Goal: Transaction & Acquisition: Book appointment/travel/reservation

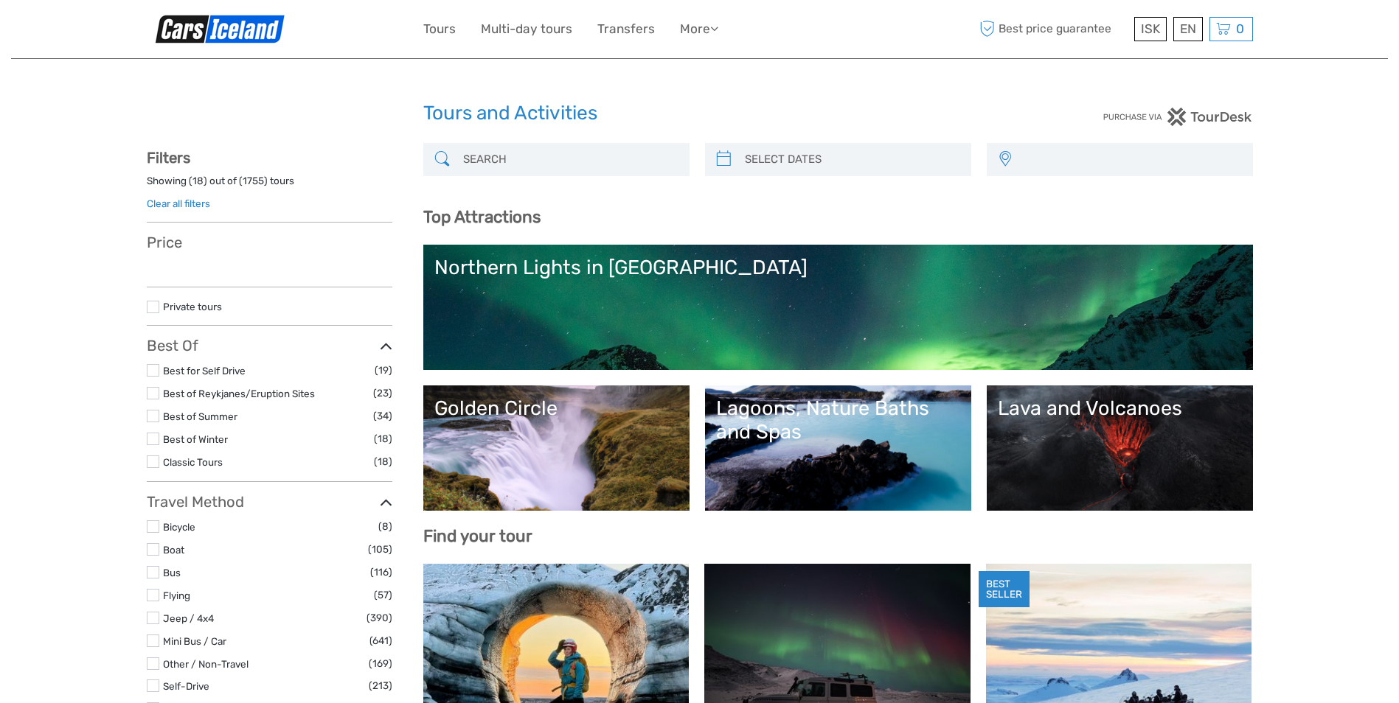
select select
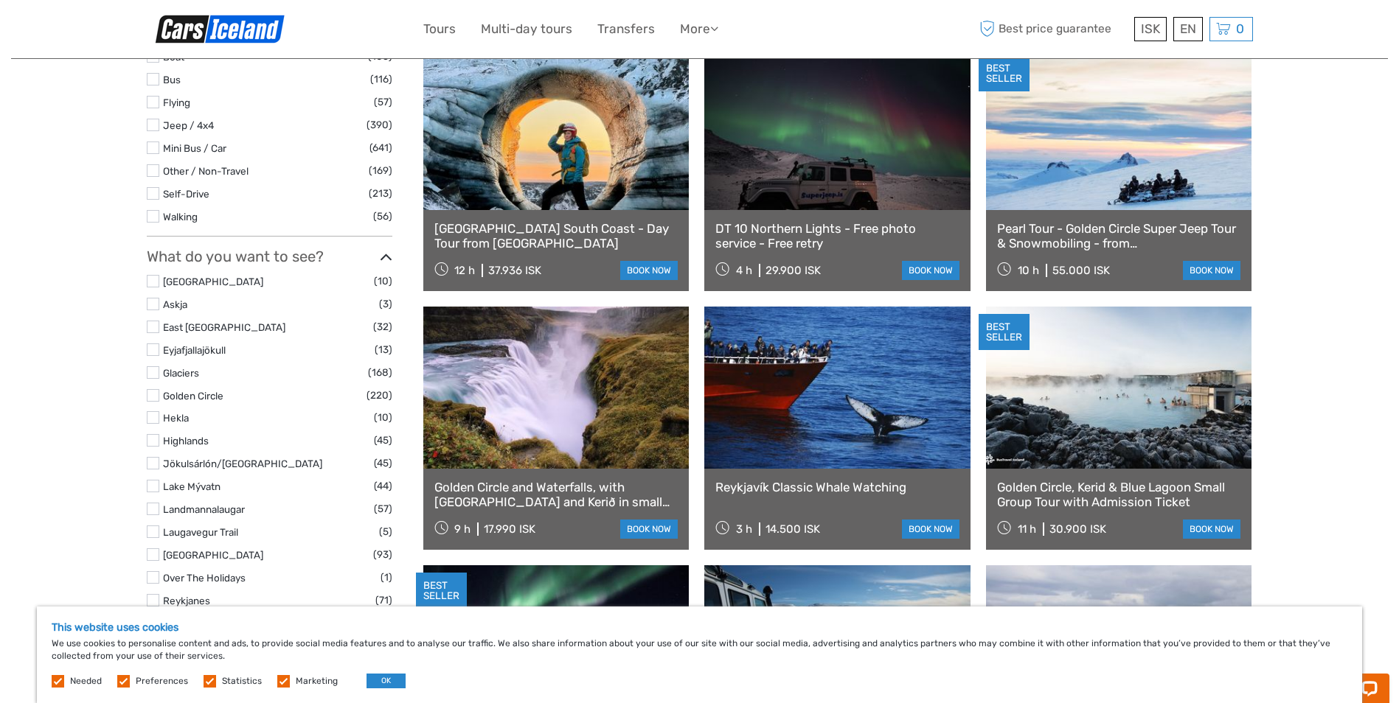
scroll to position [590, 0]
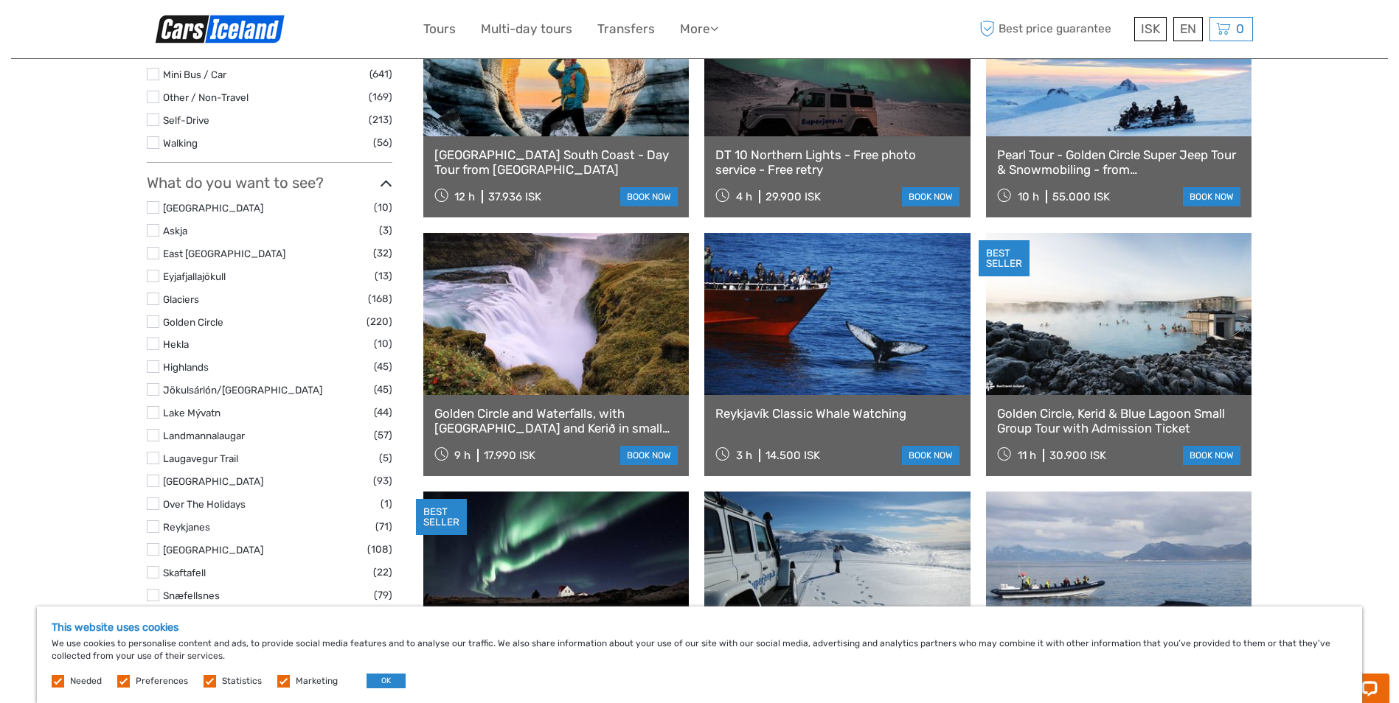
click at [832, 321] on link at bounding box center [837, 314] width 266 height 162
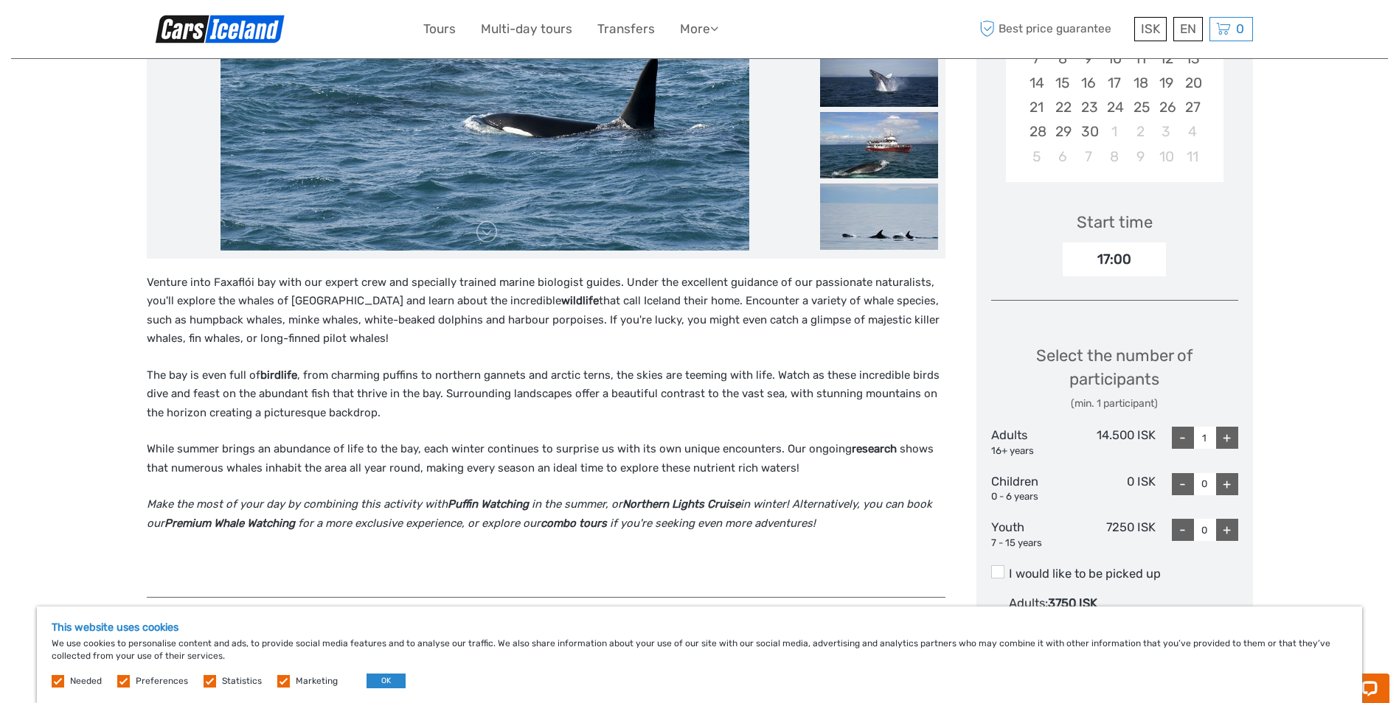
scroll to position [369, 0]
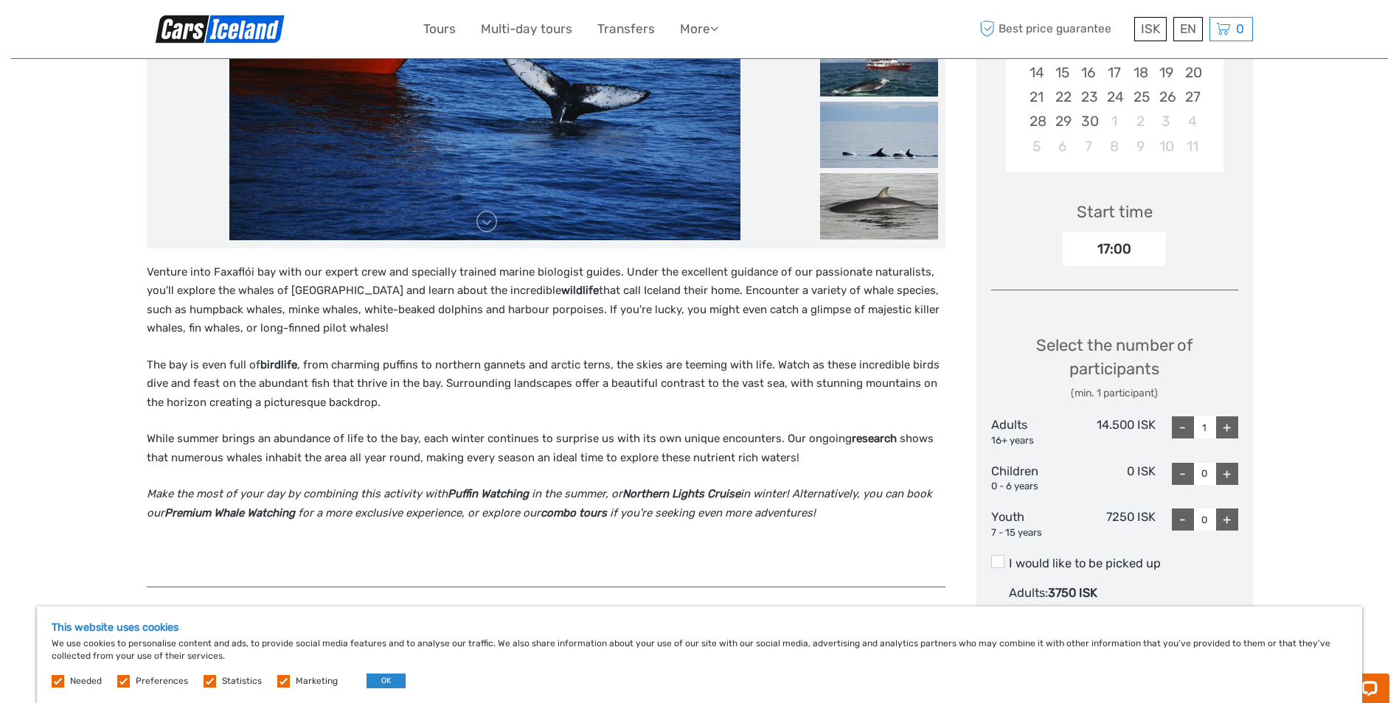
click at [1221, 525] on div "+" at bounding box center [1227, 520] width 22 height 22
type input "1"
click at [1224, 430] on div "+" at bounding box center [1227, 428] width 22 height 22
type input "2"
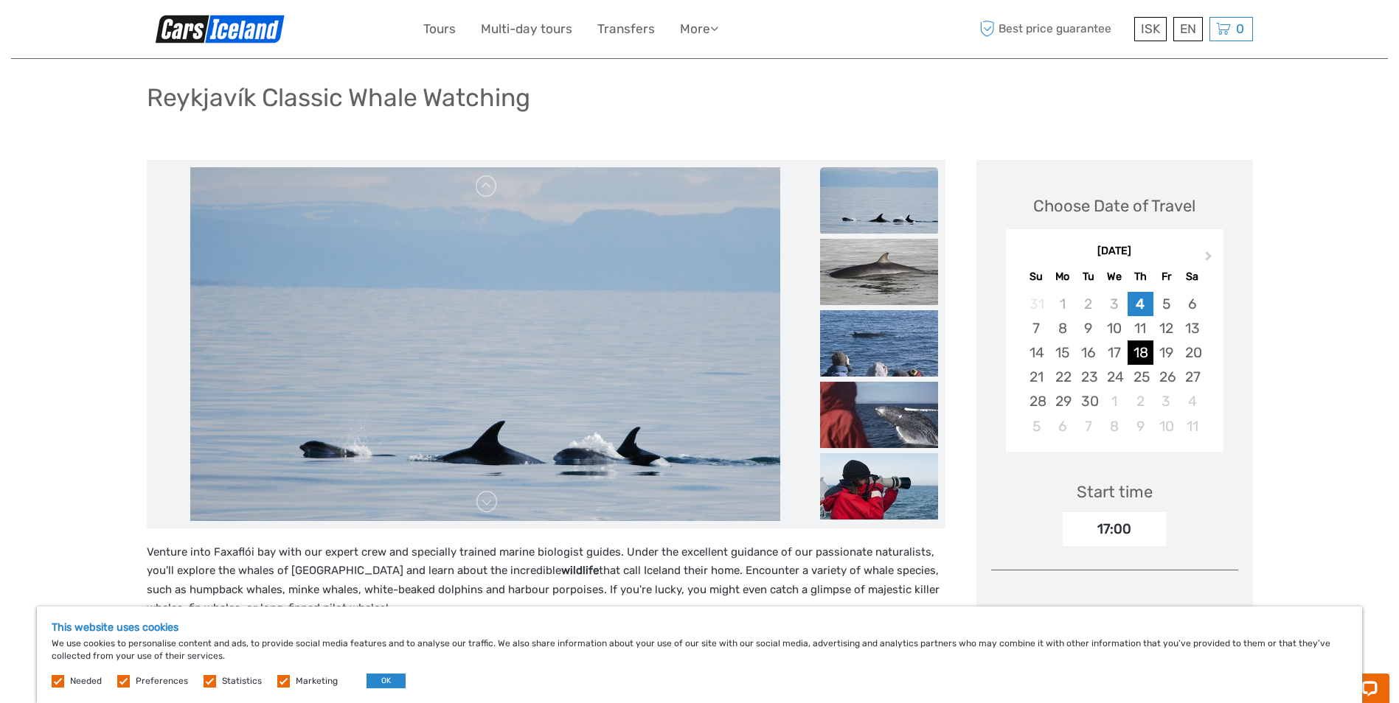
scroll to position [74, 0]
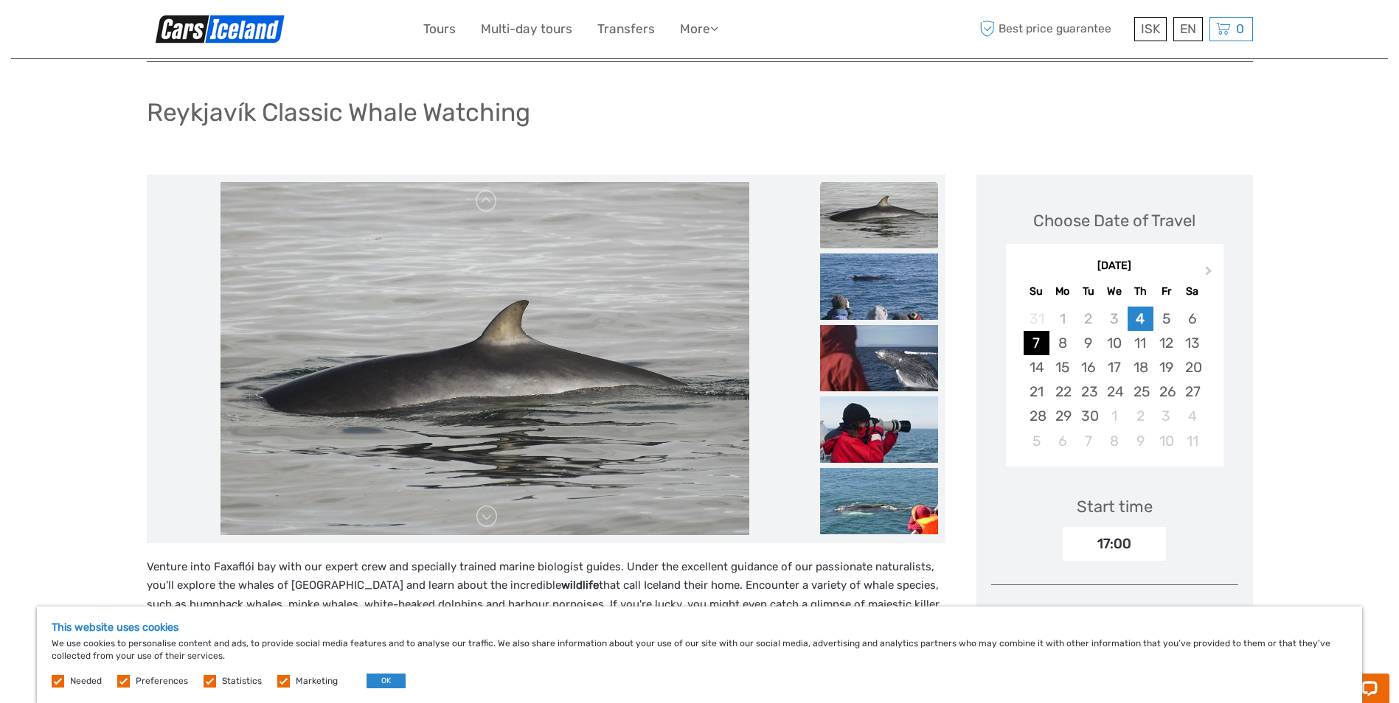
click at [1035, 349] on div "7" at bounding box center [1036, 343] width 26 height 24
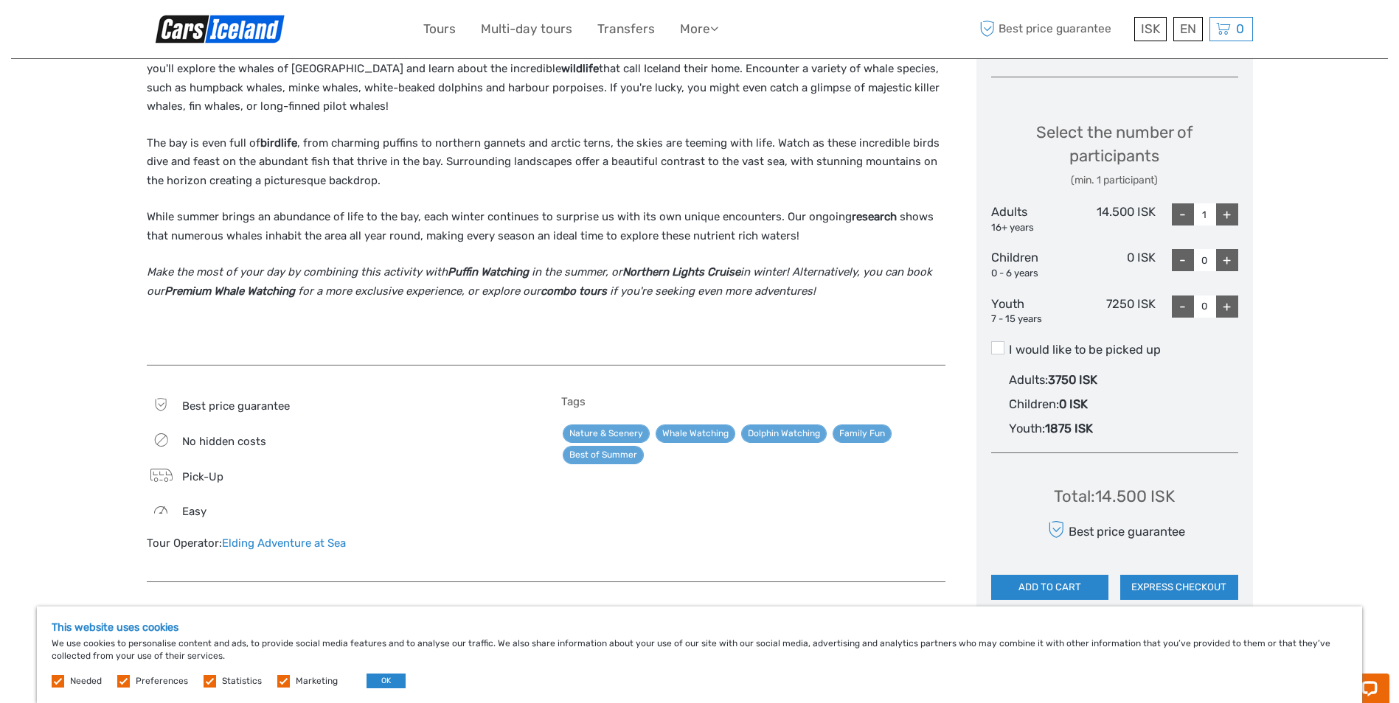
scroll to position [590, 0]
click at [1228, 216] on div "+" at bounding box center [1227, 215] width 22 height 22
type input "2"
click at [1228, 307] on div "+" at bounding box center [1227, 307] width 22 height 22
type input "1"
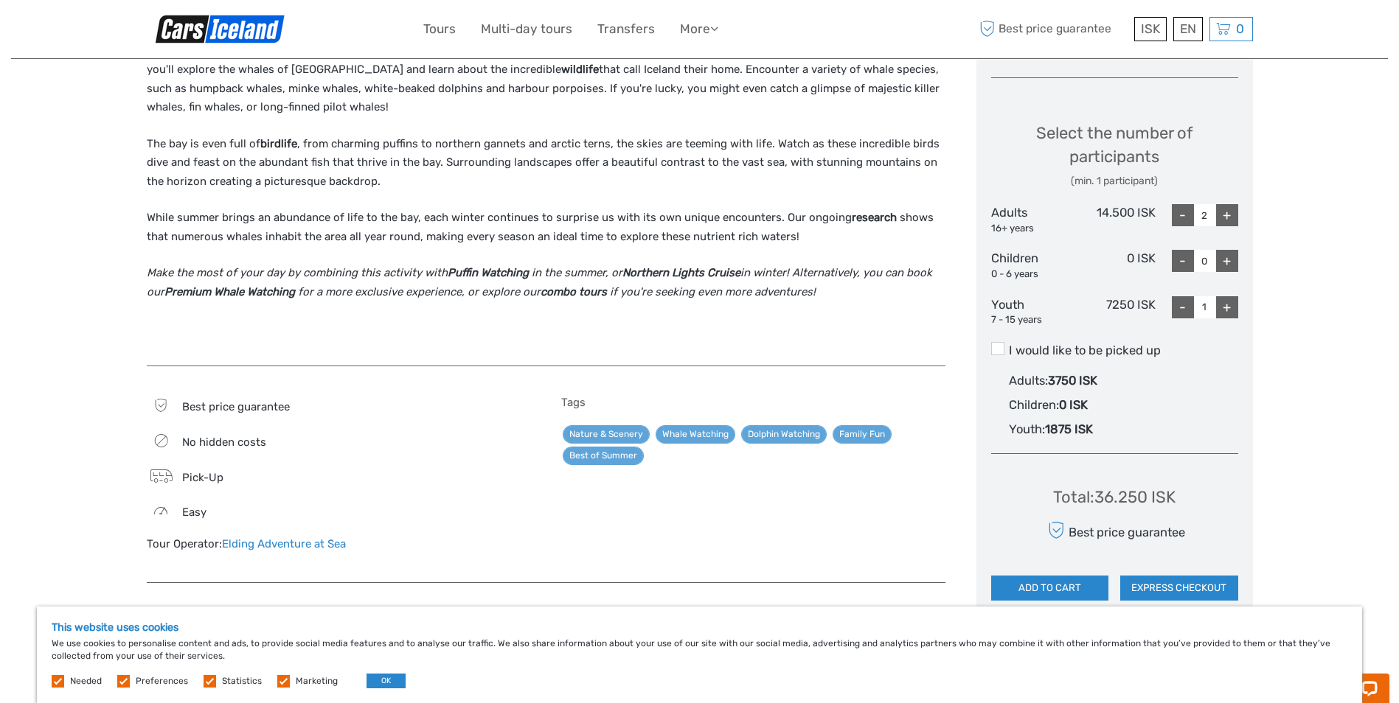
scroll to position [221, 0]
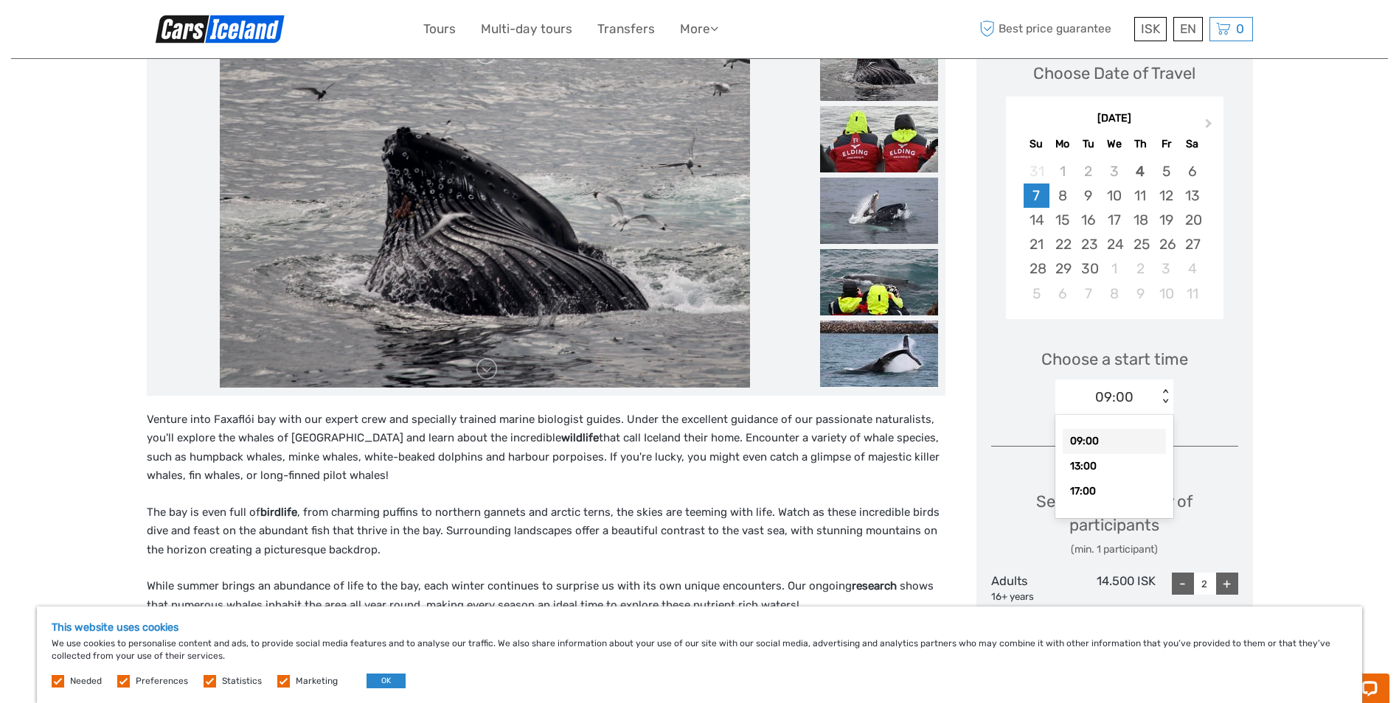
click at [1166, 392] on div "< >" at bounding box center [1165, 396] width 13 height 15
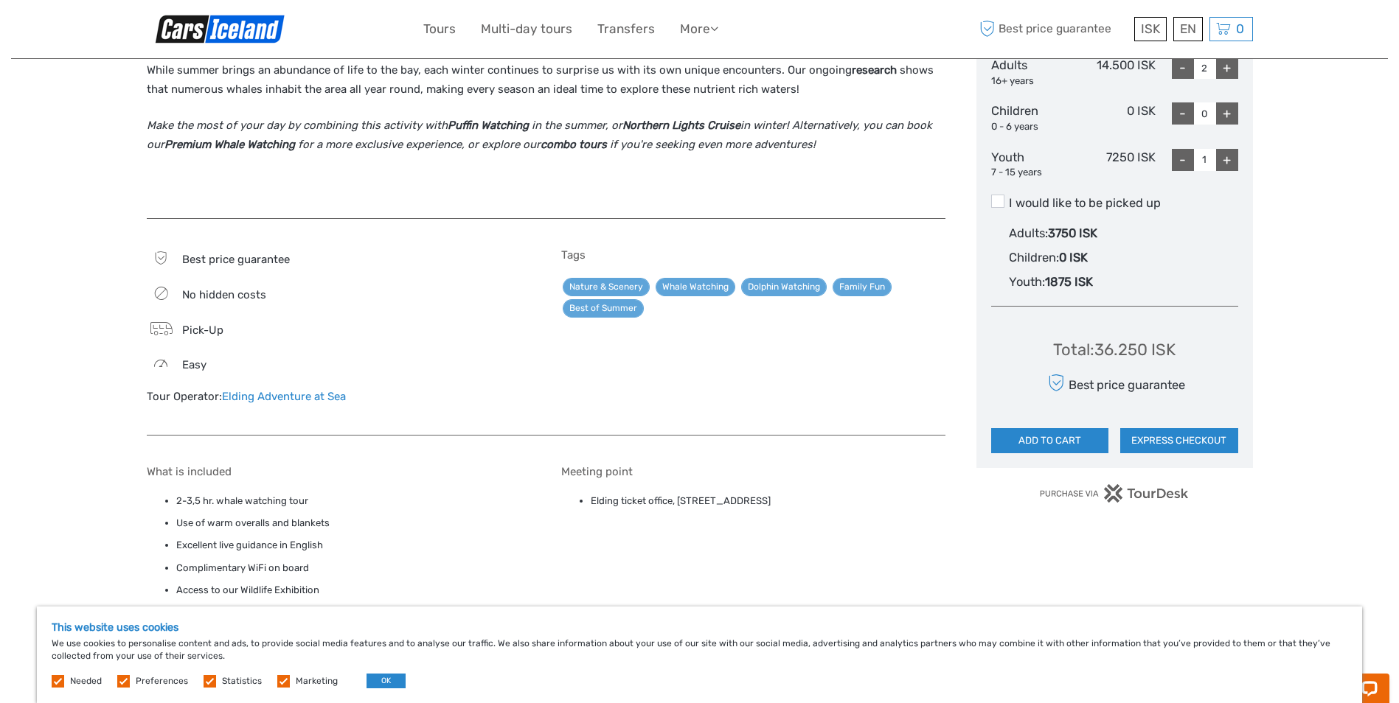
scroll to position [811, 0]
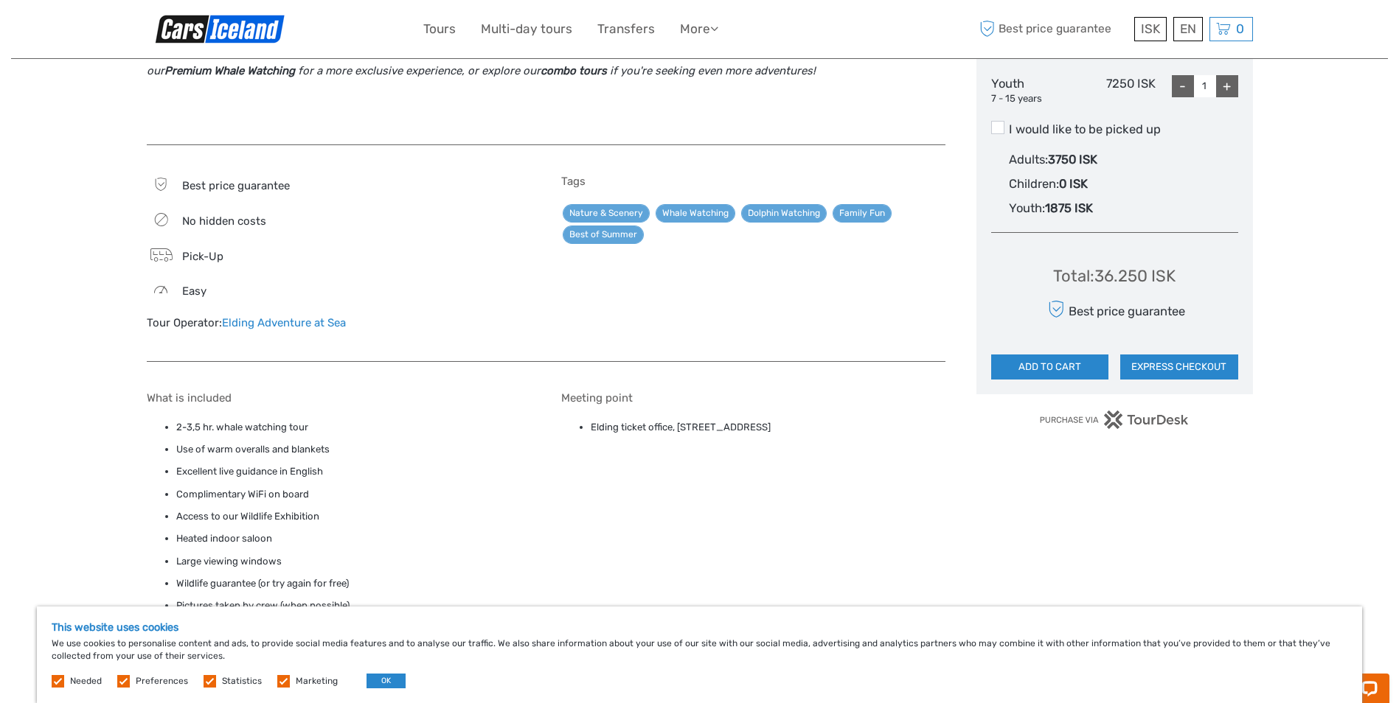
drag, startPoint x: 679, startPoint y: 426, endPoint x: 835, endPoint y: 433, distance: 155.7
click at [835, 433] on li "Elding ticket office, Ægisgarður 5c, Reykjavík, 101" at bounding box center [768, 428] width 355 height 16
copy li "Ægisgarður 5c, Reykjavík, 101"
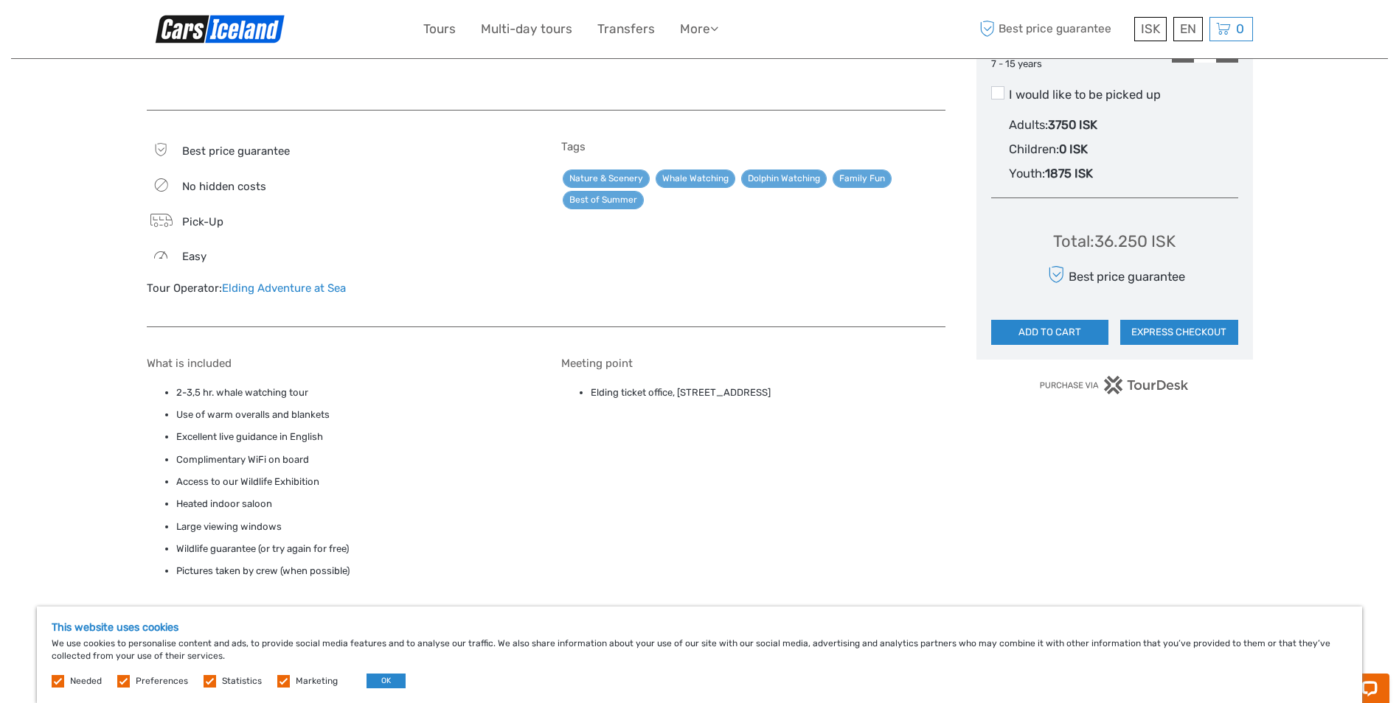
scroll to position [885, 0]
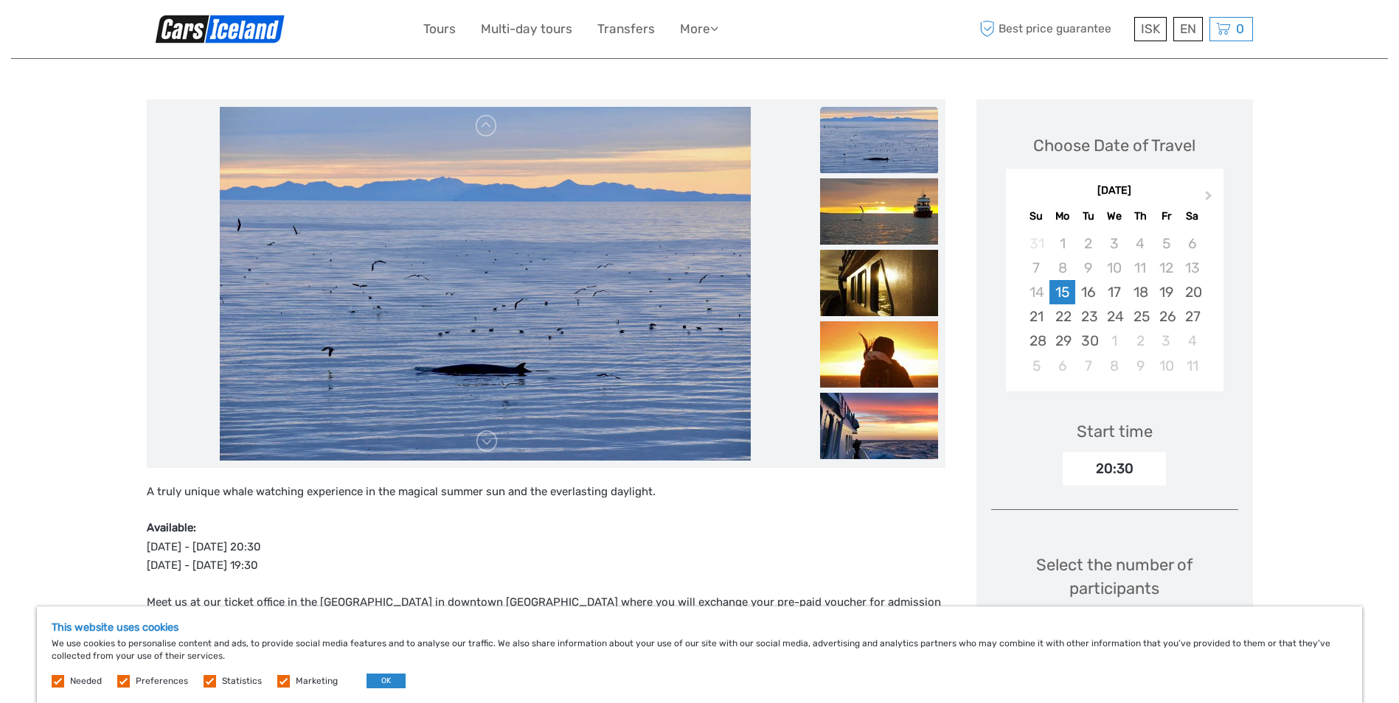
scroll to position [147, 0]
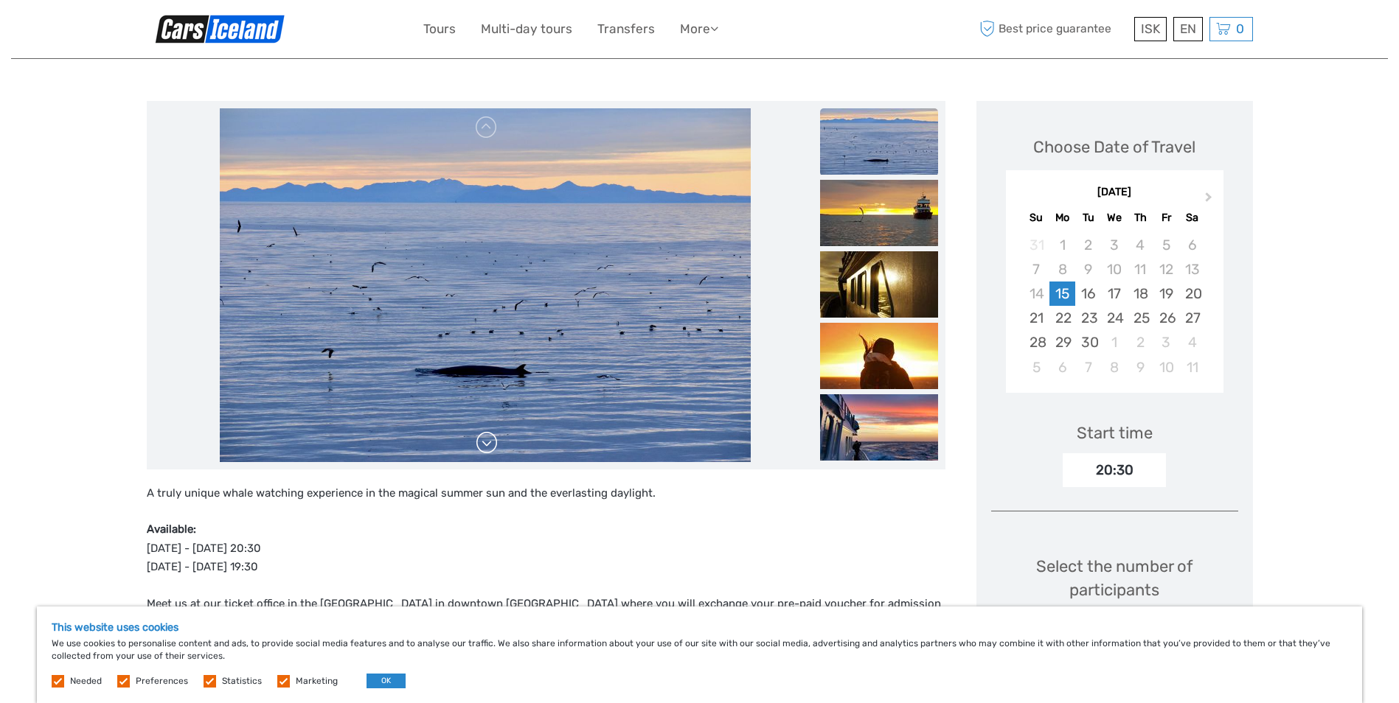
click at [487, 446] on link at bounding box center [487, 443] width 24 height 24
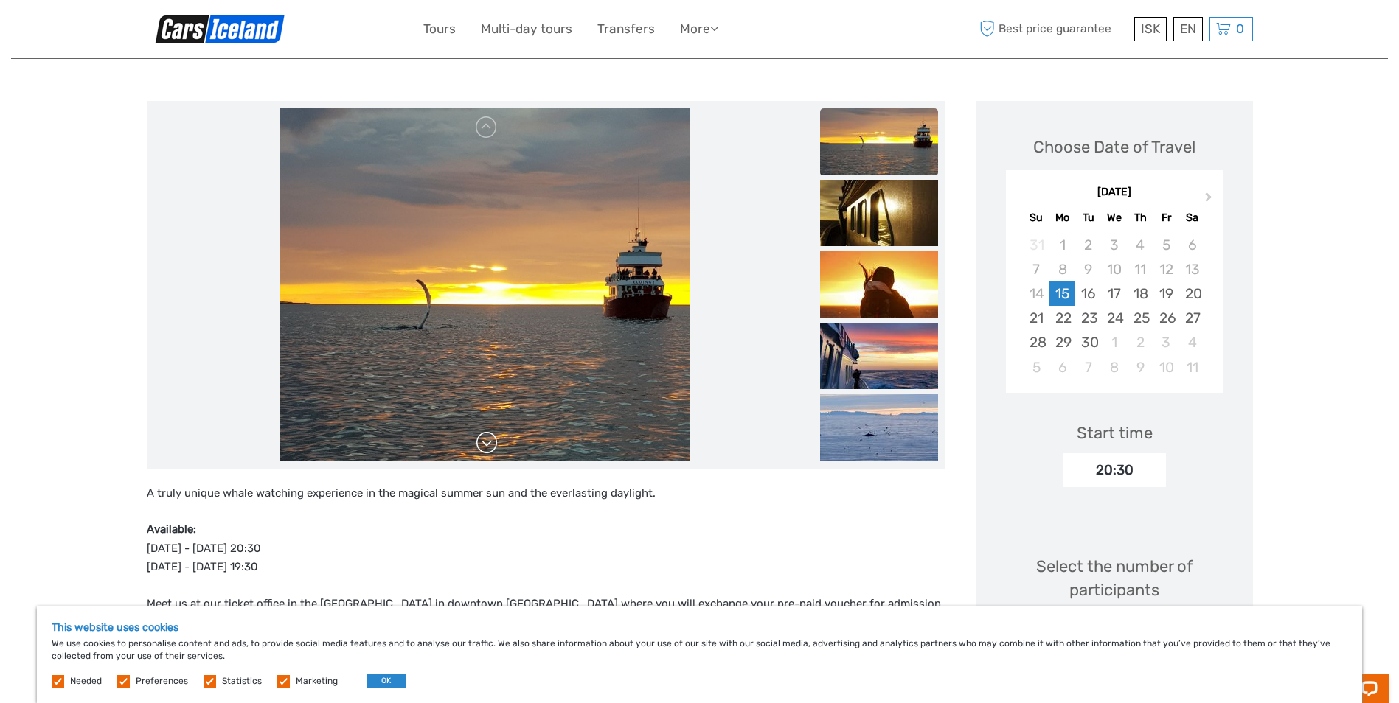
scroll to position [0, 0]
click at [487, 446] on link at bounding box center [487, 443] width 24 height 24
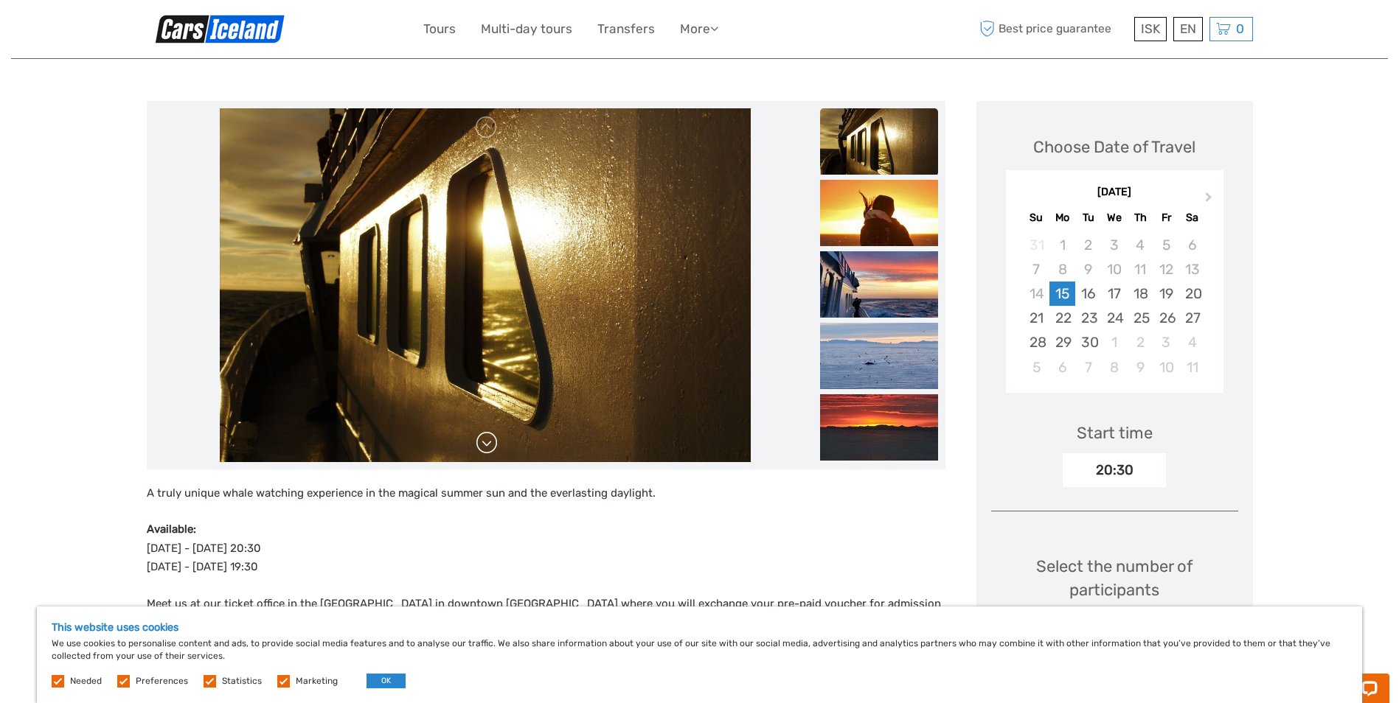
click at [487, 446] on link at bounding box center [487, 443] width 24 height 24
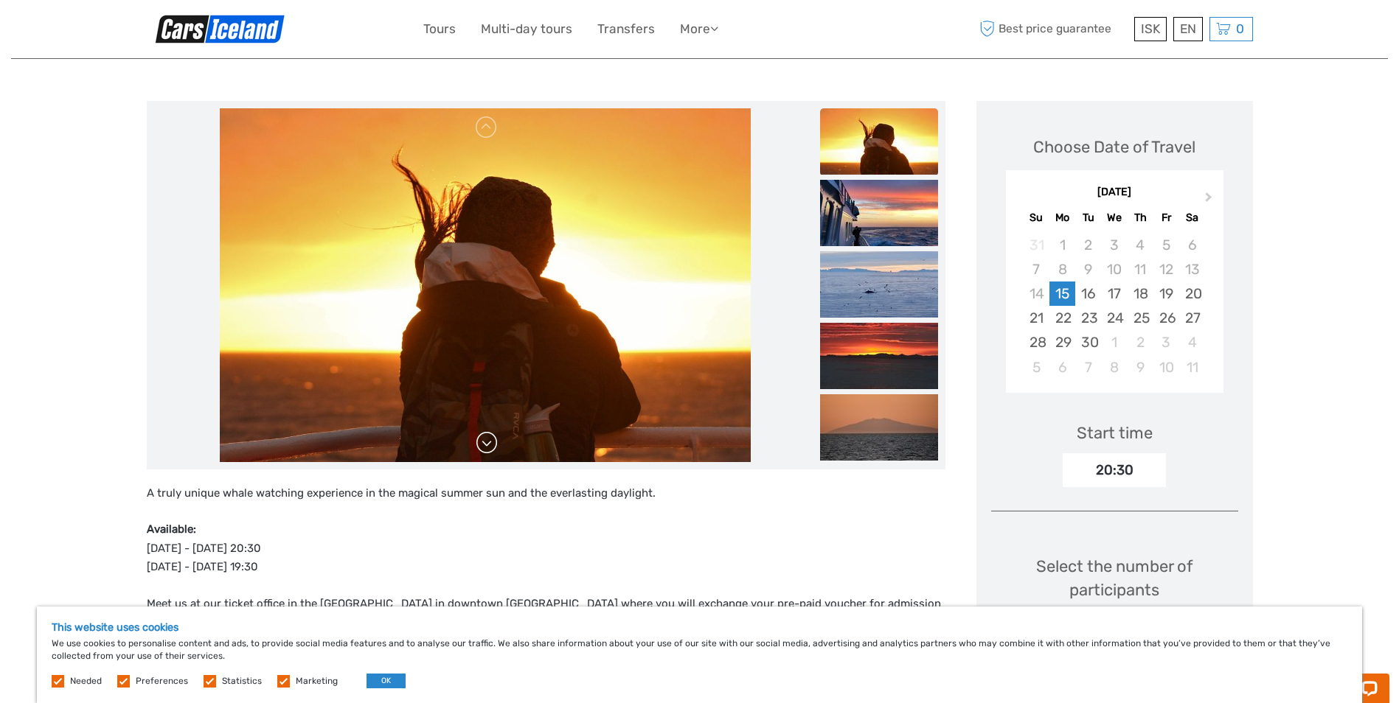
click at [487, 446] on link at bounding box center [487, 443] width 24 height 24
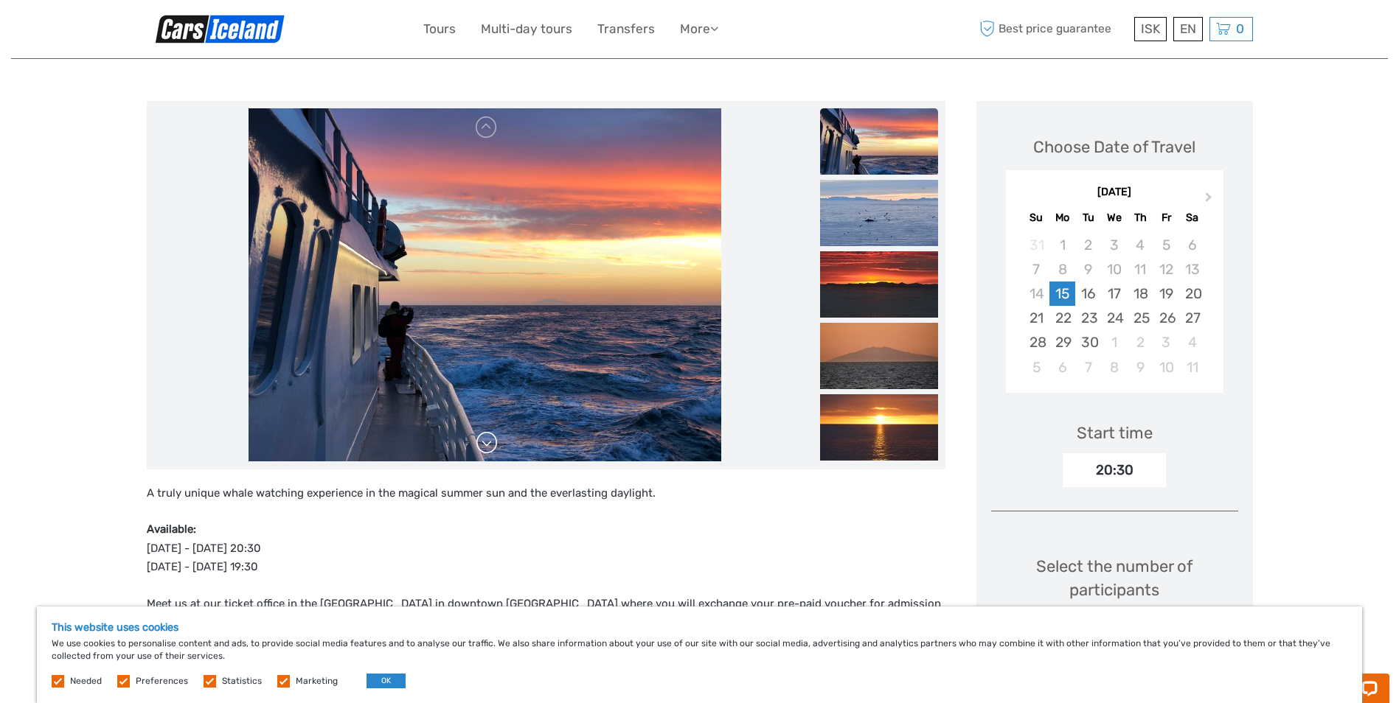
click at [487, 446] on link at bounding box center [487, 443] width 24 height 24
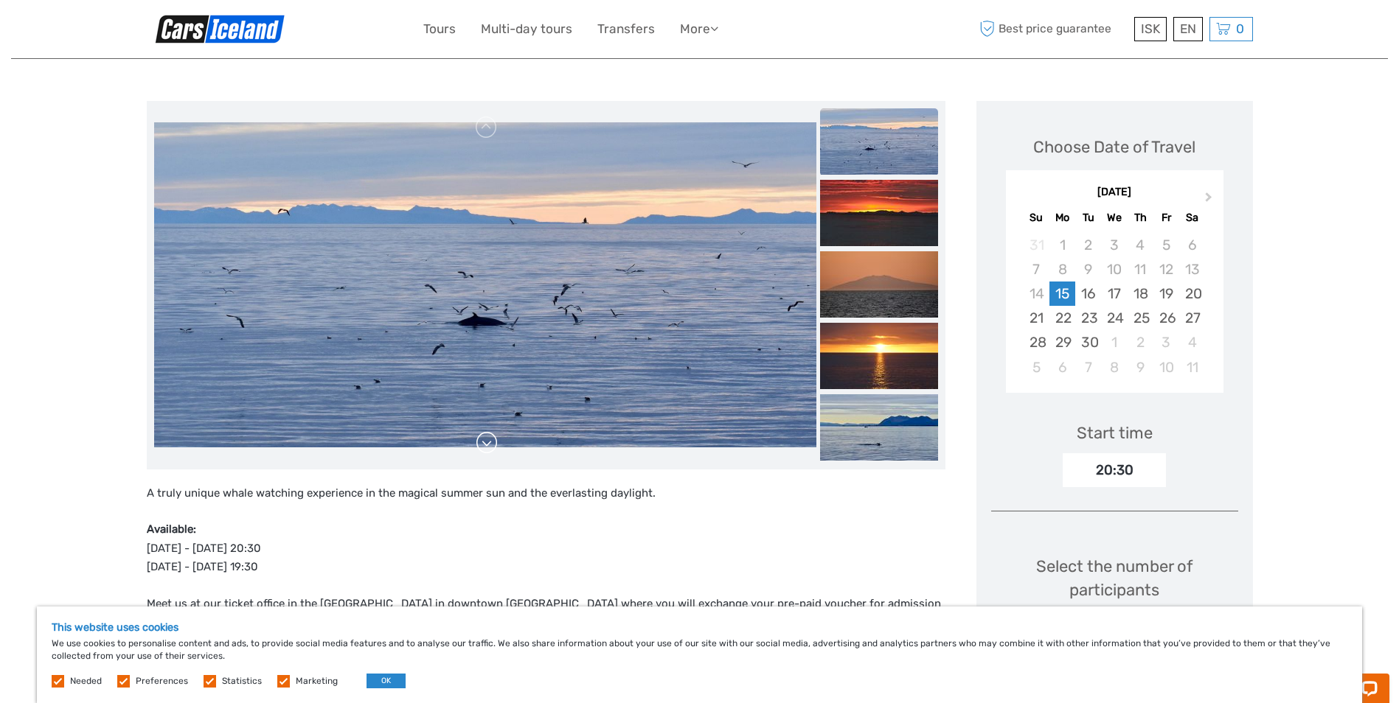
click at [487, 446] on link at bounding box center [487, 443] width 24 height 24
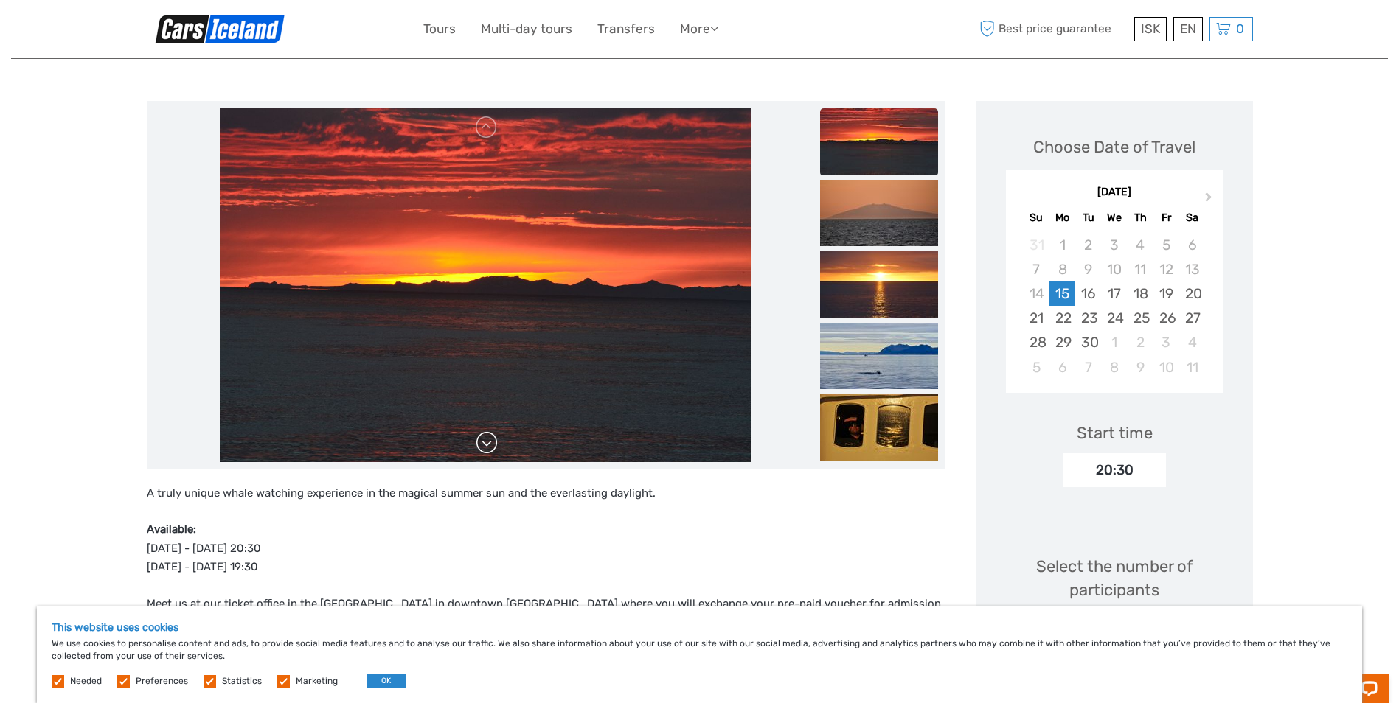
click at [487, 446] on link at bounding box center [487, 443] width 24 height 24
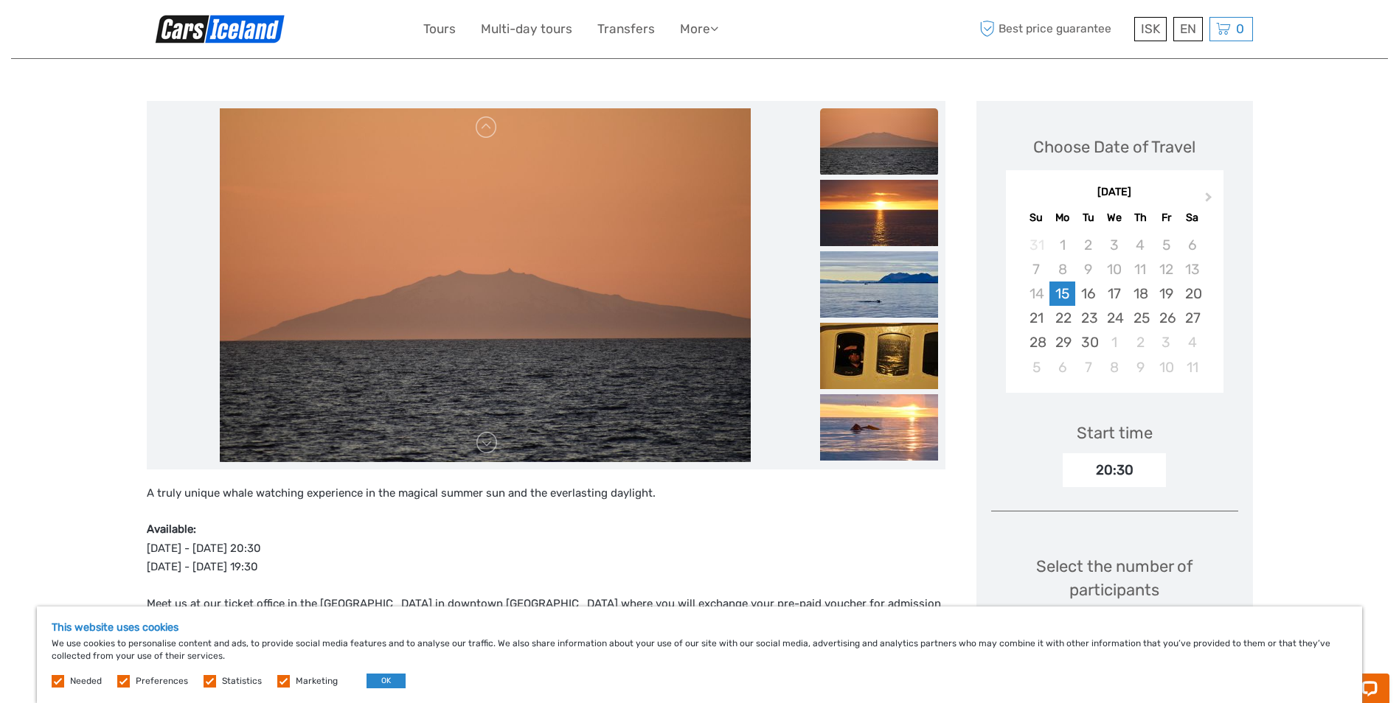
click at [1140, 476] on div "20:30" at bounding box center [1113, 470] width 103 height 34
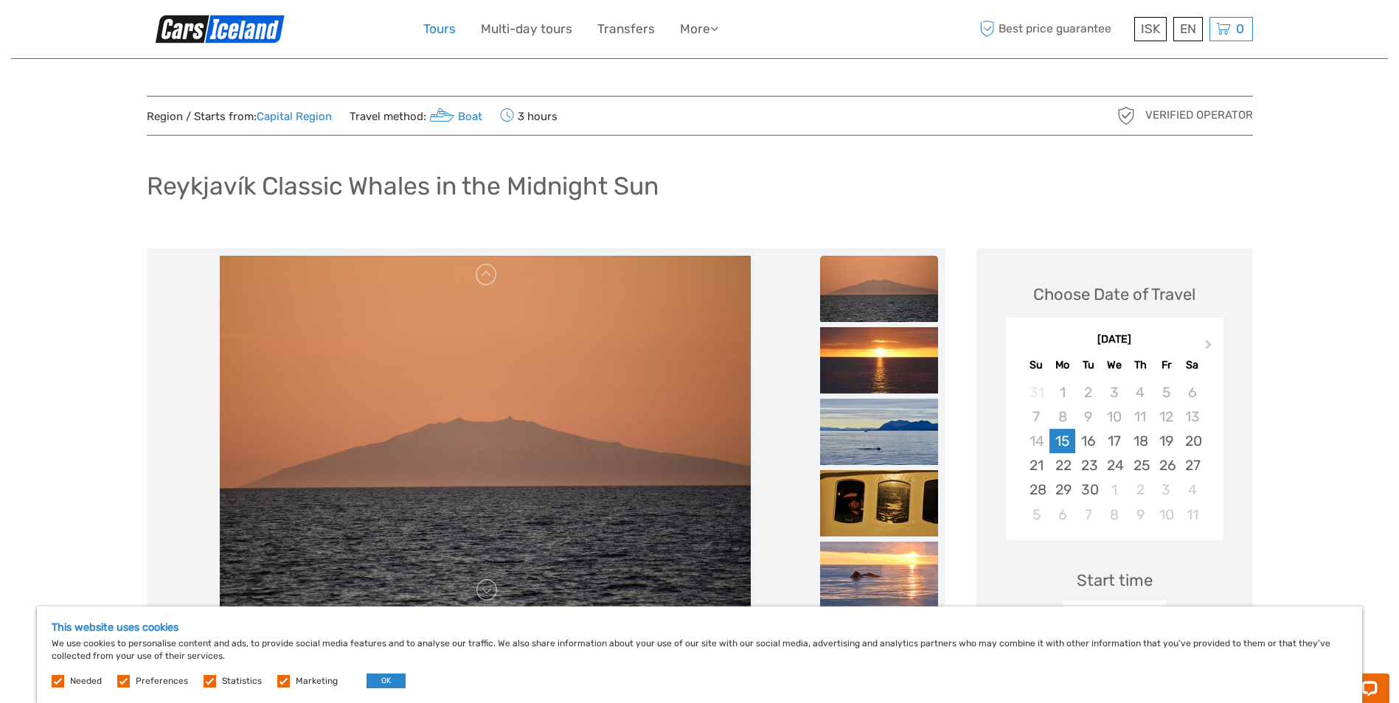
click at [443, 32] on link "Tours" at bounding box center [439, 28] width 32 height 21
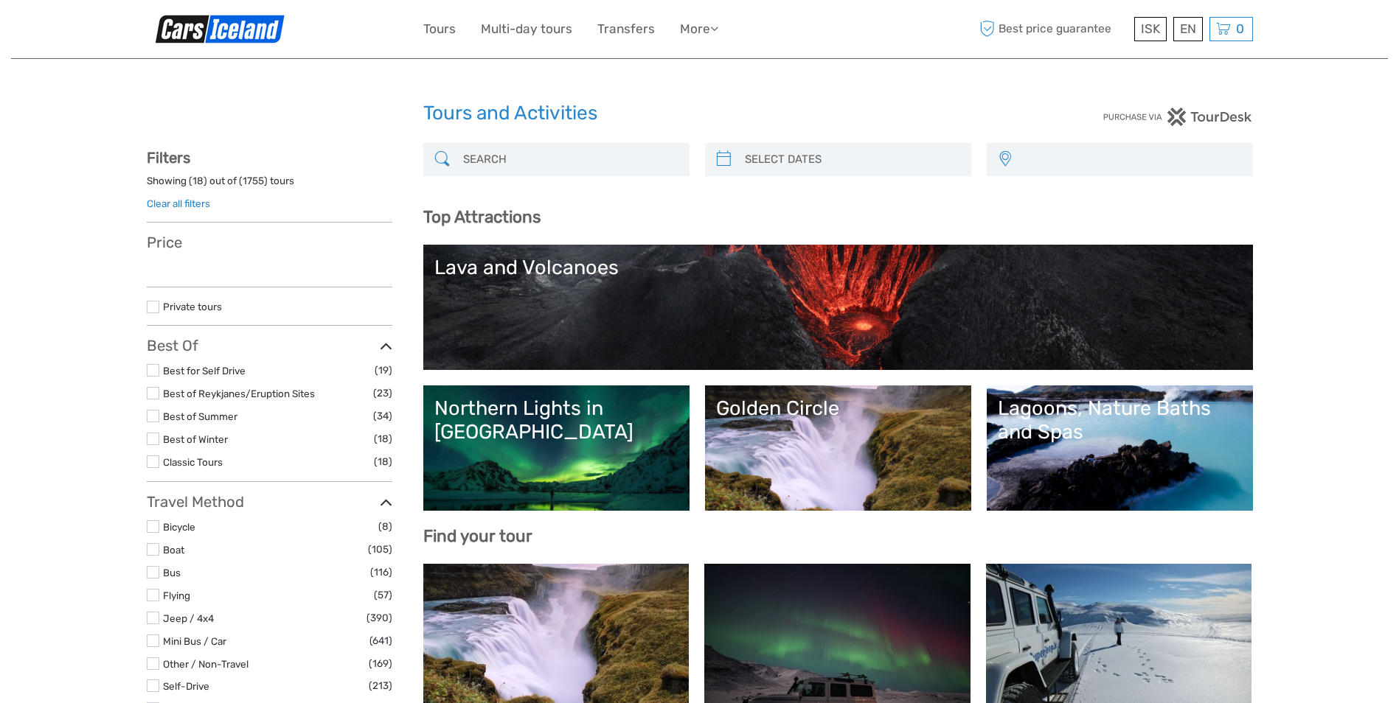
select select
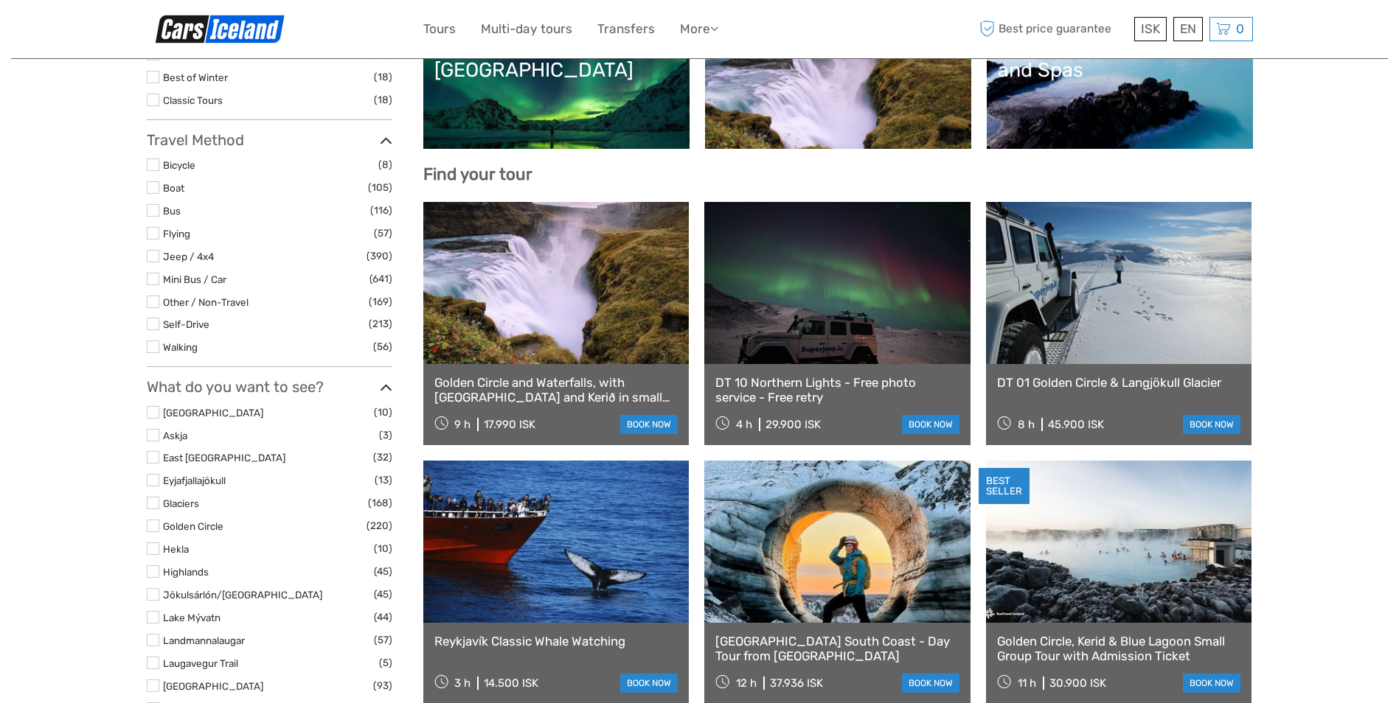
select select
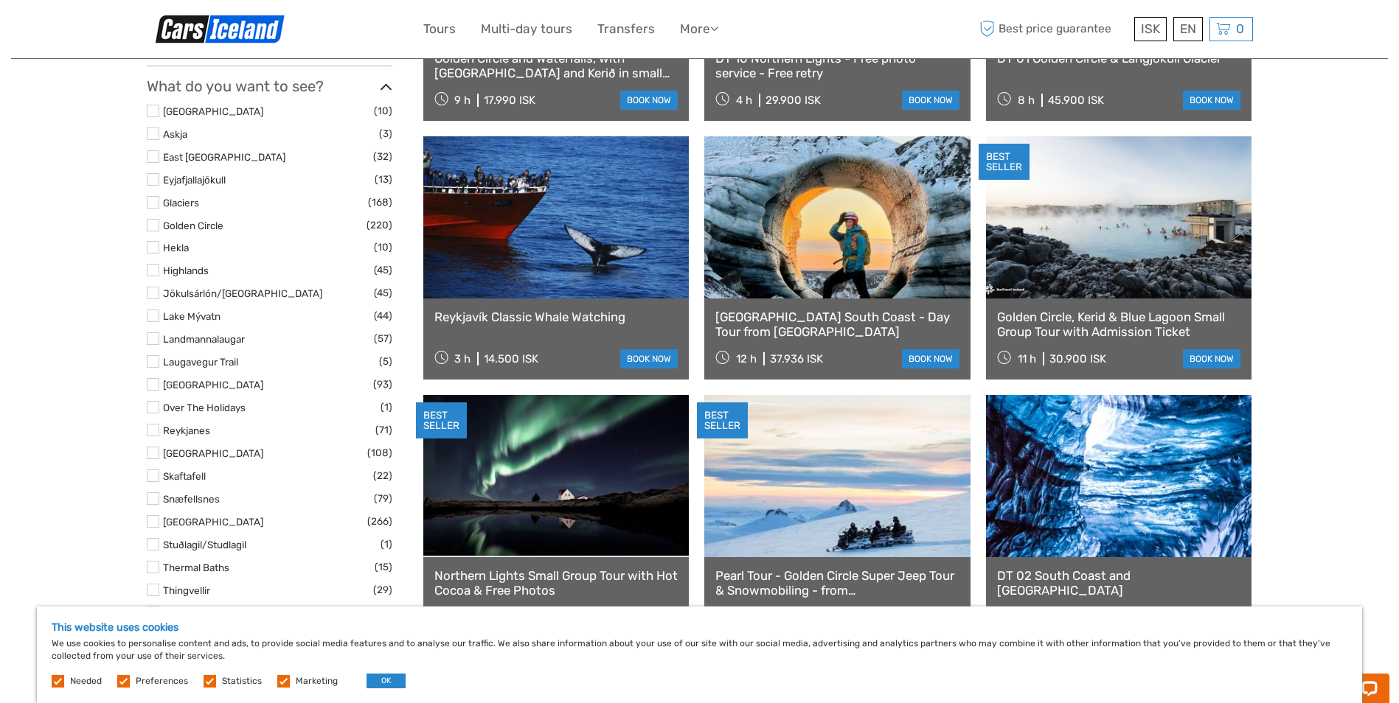
click at [158, 453] on label at bounding box center [153, 453] width 13 height 13
click at [0, 0] on input "checkbox" at bounding box center [0, 0] width 0 height 0
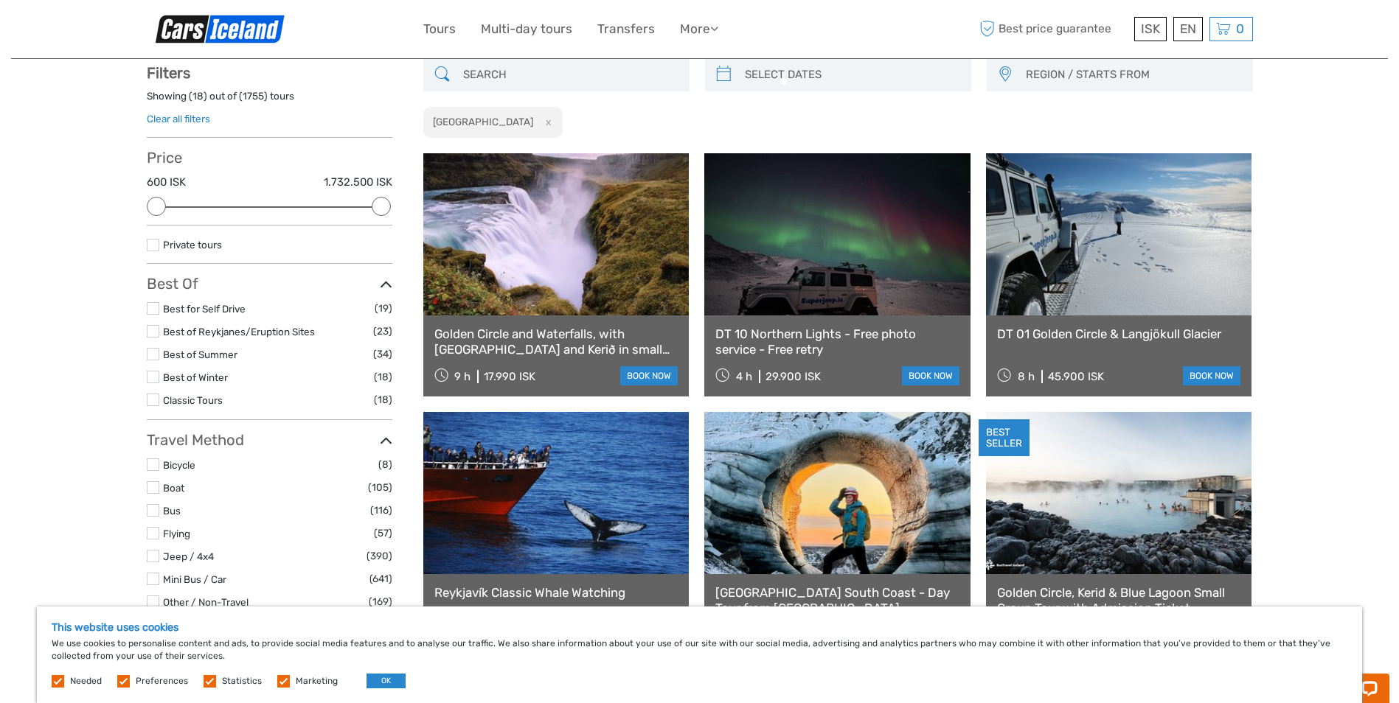
scroll to position [84, 0]
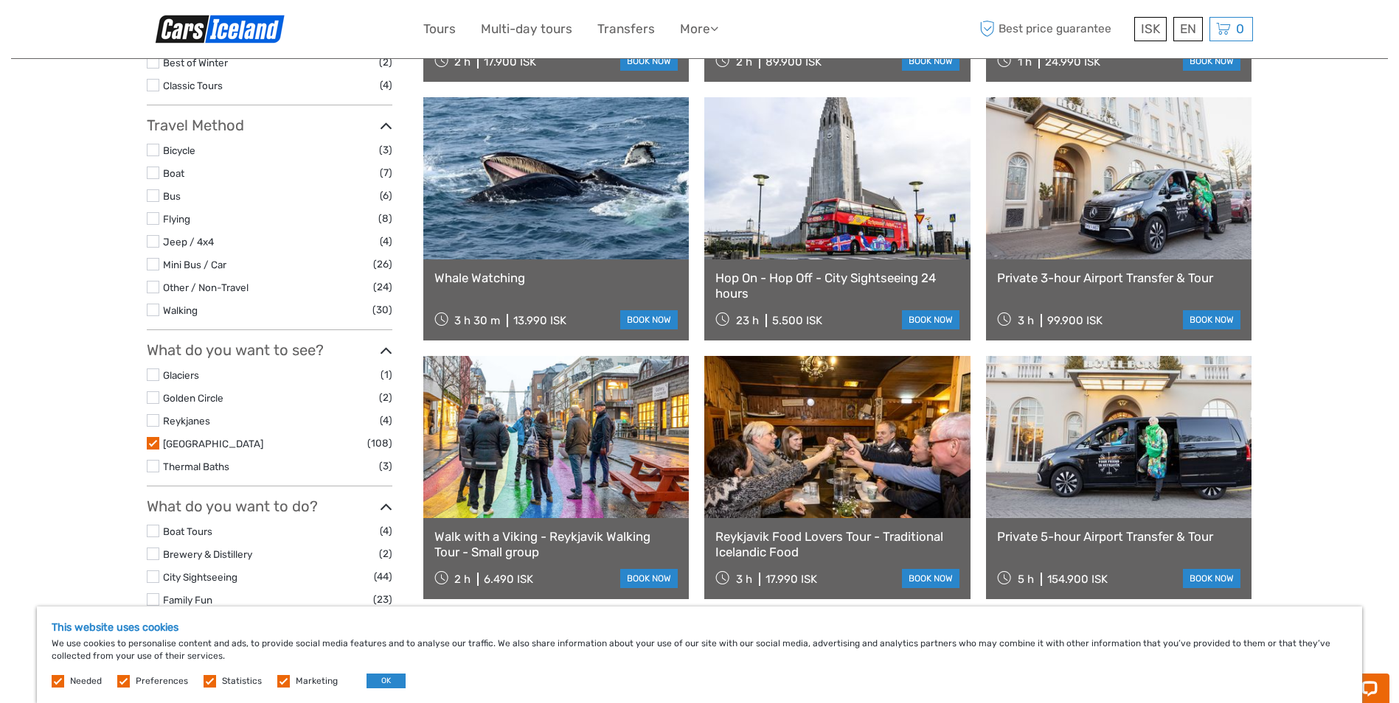
scroll to position [453, 0]
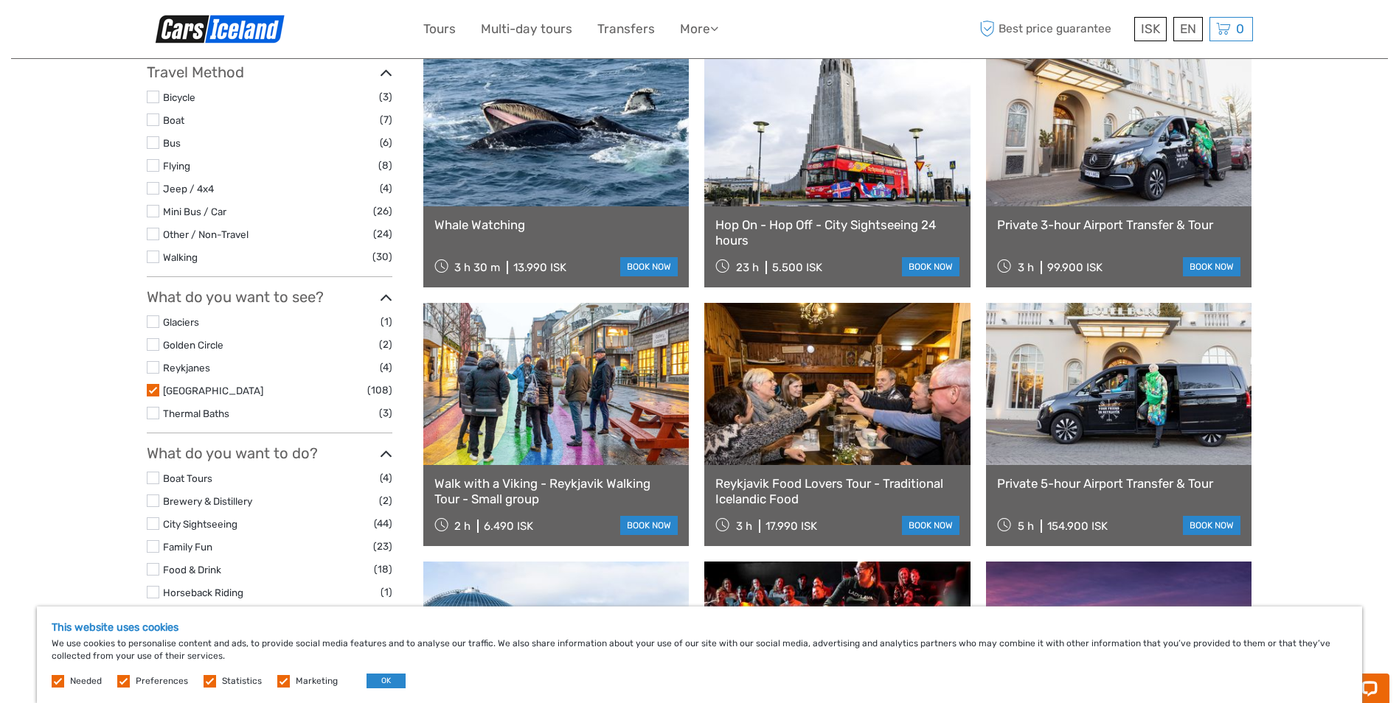
click at [566, 157] on link at bounding box center [556, 125] width 266 height 162
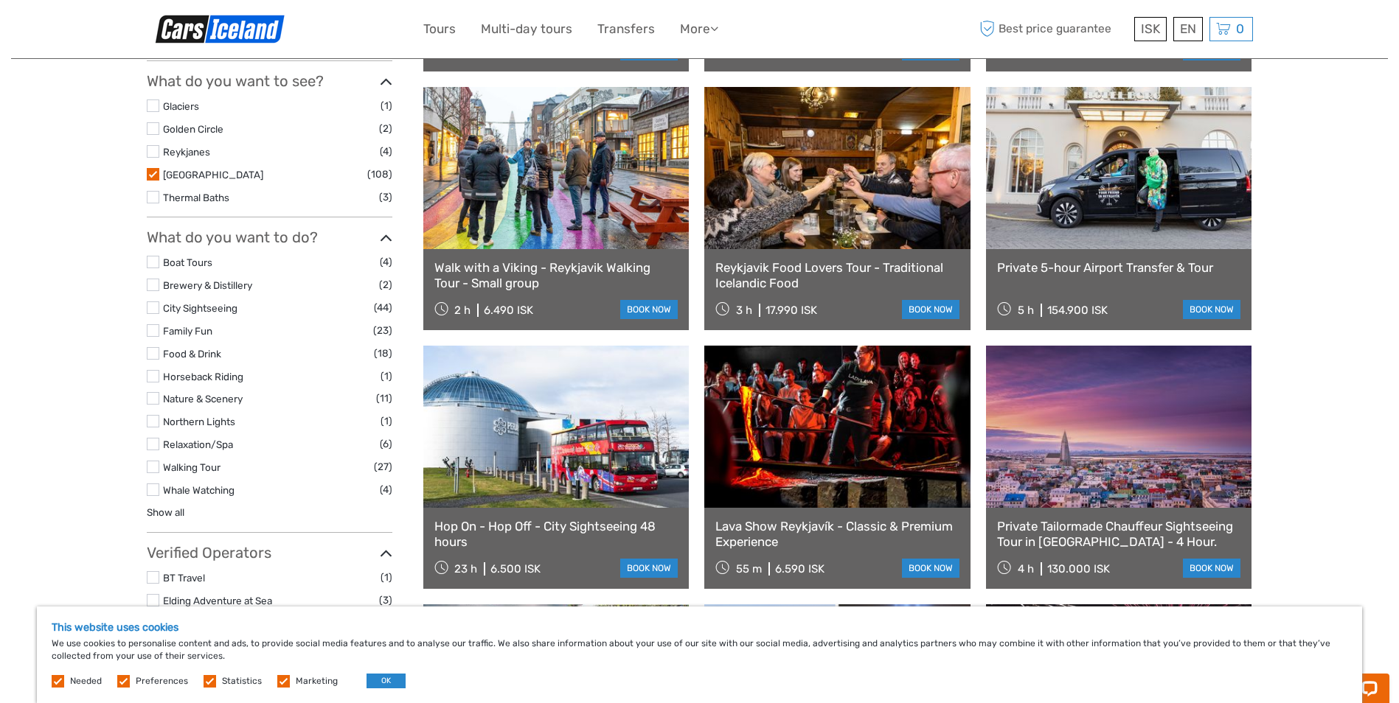
scroll to position [674, 0]
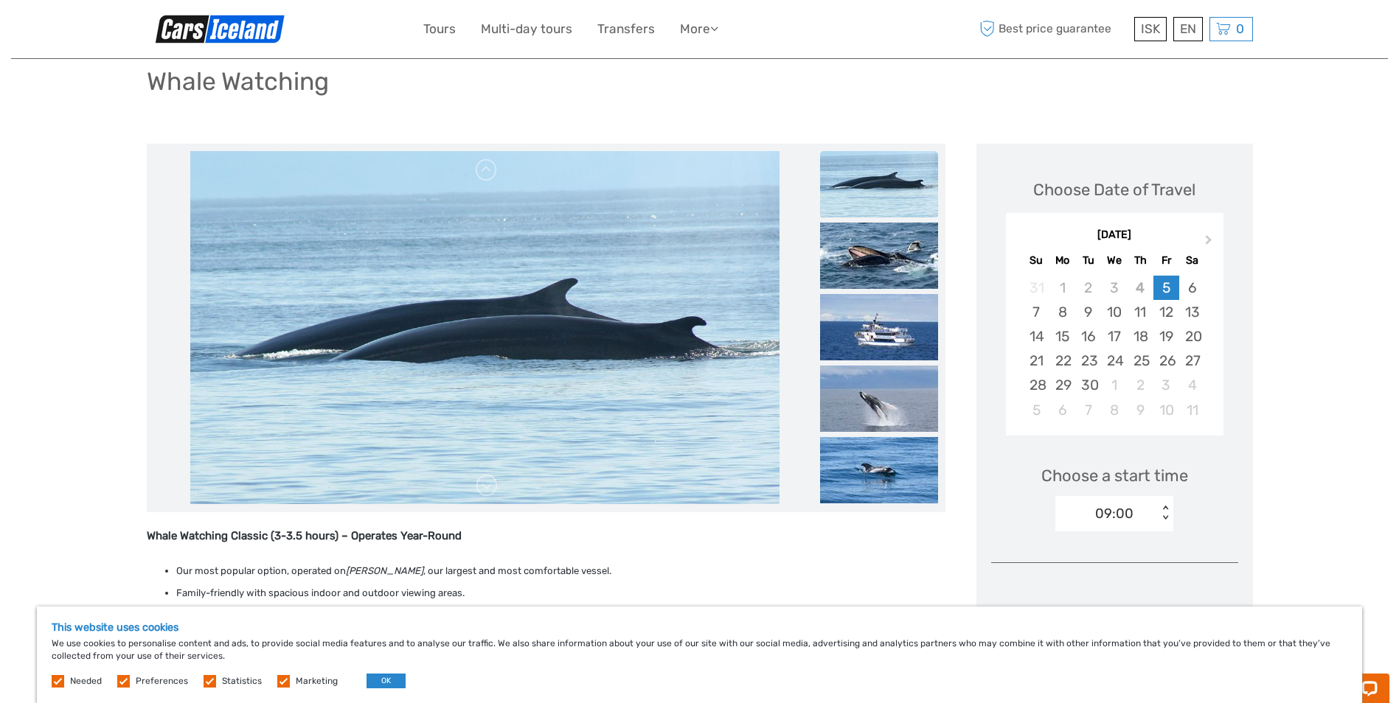
scroll to position [74, 0]
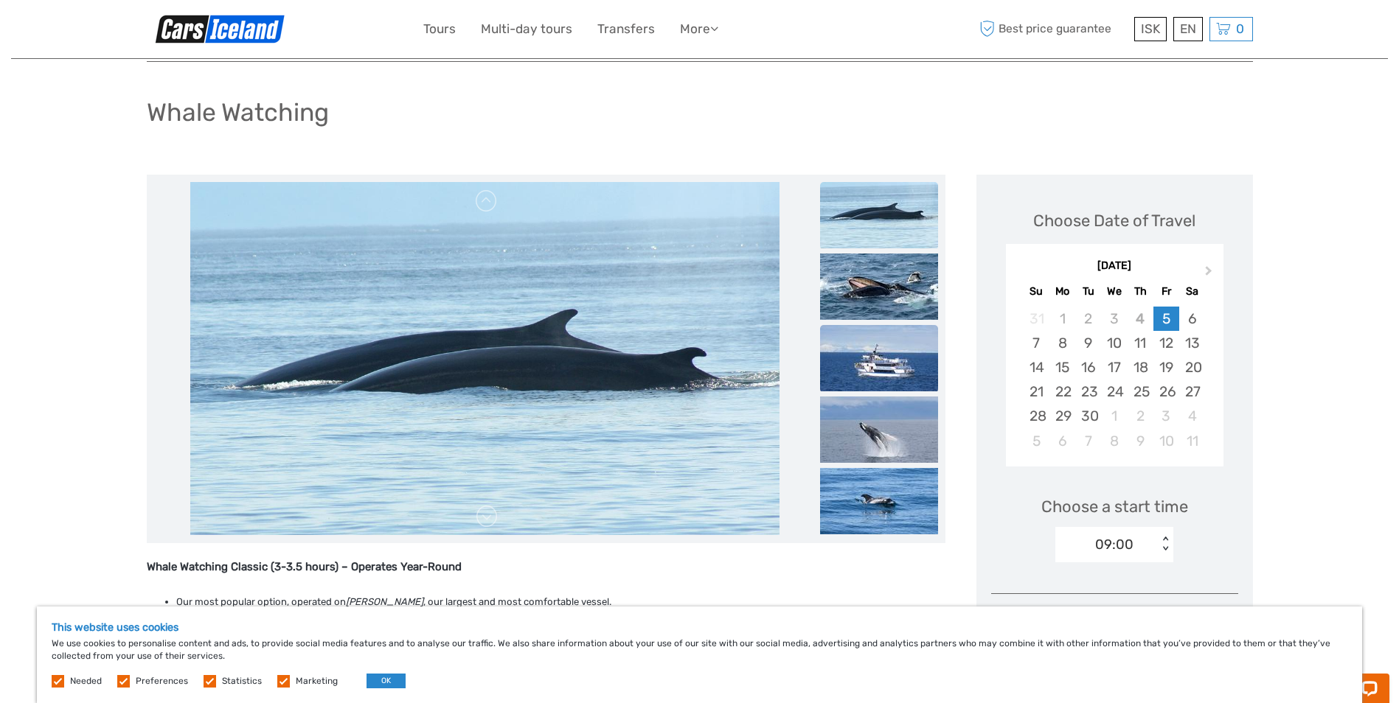
click at [864, 364] on img at bounding box center [879, 358] width 118 height 66
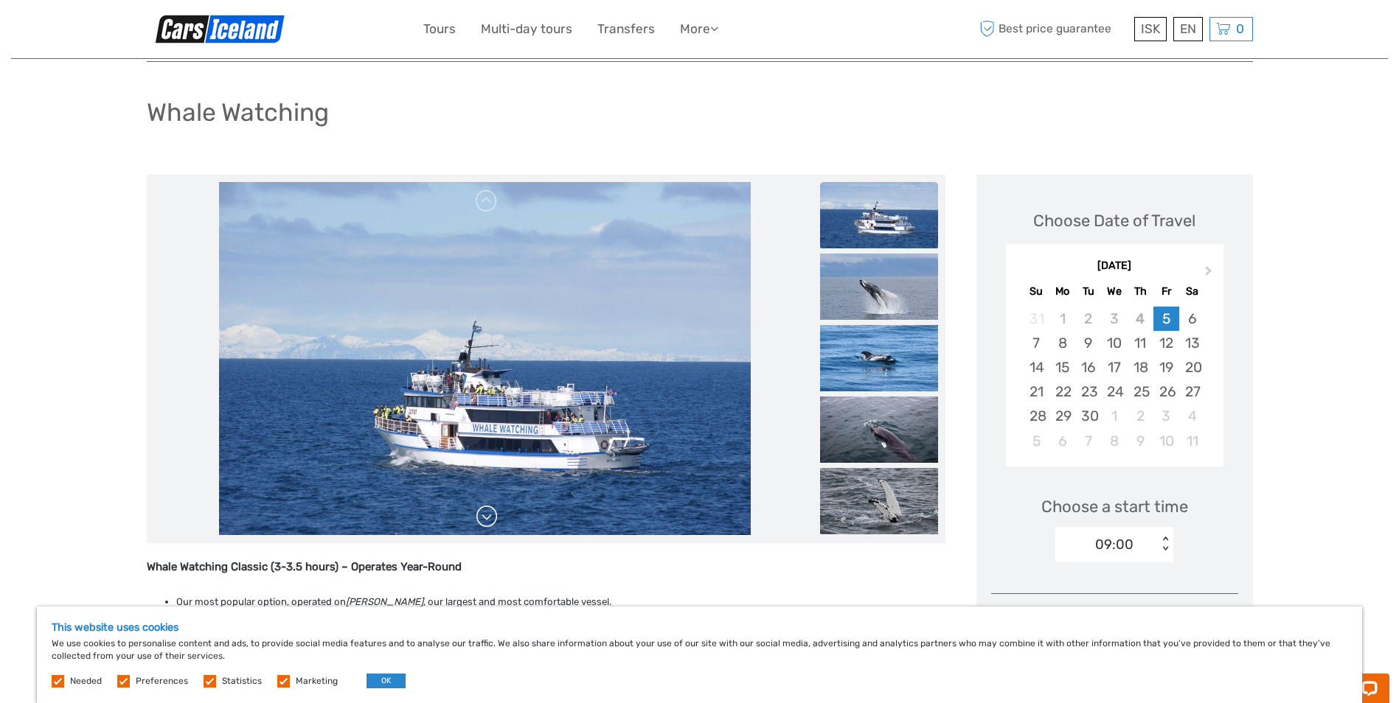
click at [489, 523] on link at bounding box center [487, 517] width 24 height 24
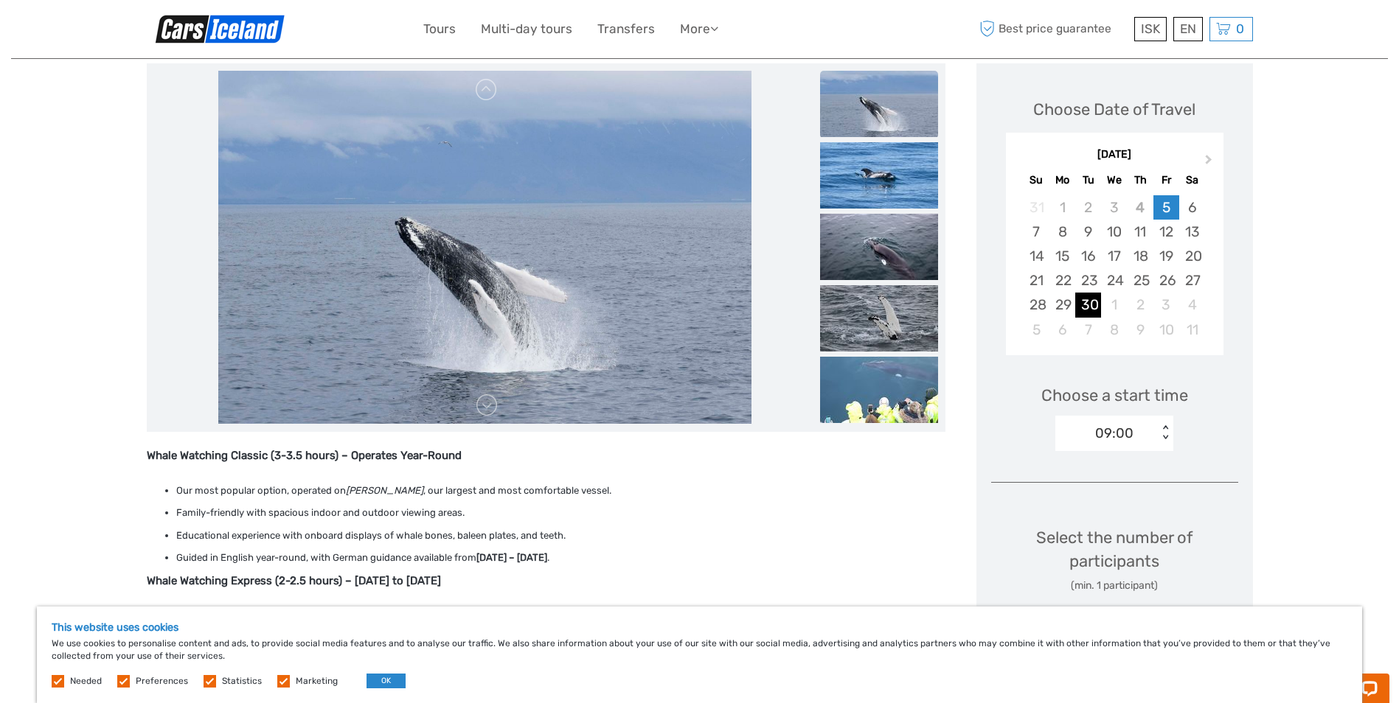
scroll to position [221, 0]
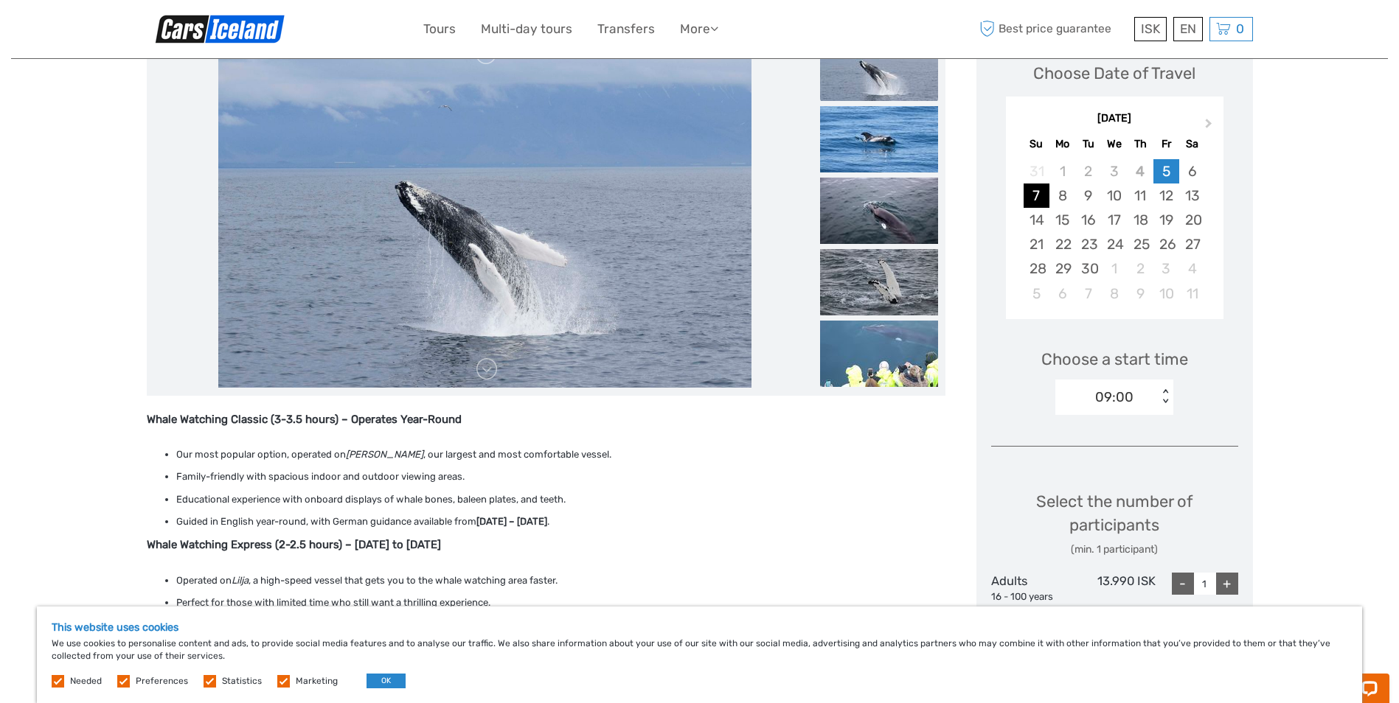
click at [1041, 195] on div "7" at bounding box center [1036, 196] width 26 height 24
click at [1164, 392] on div "< >" at bounding box center [1165, 396] width 13 height 15
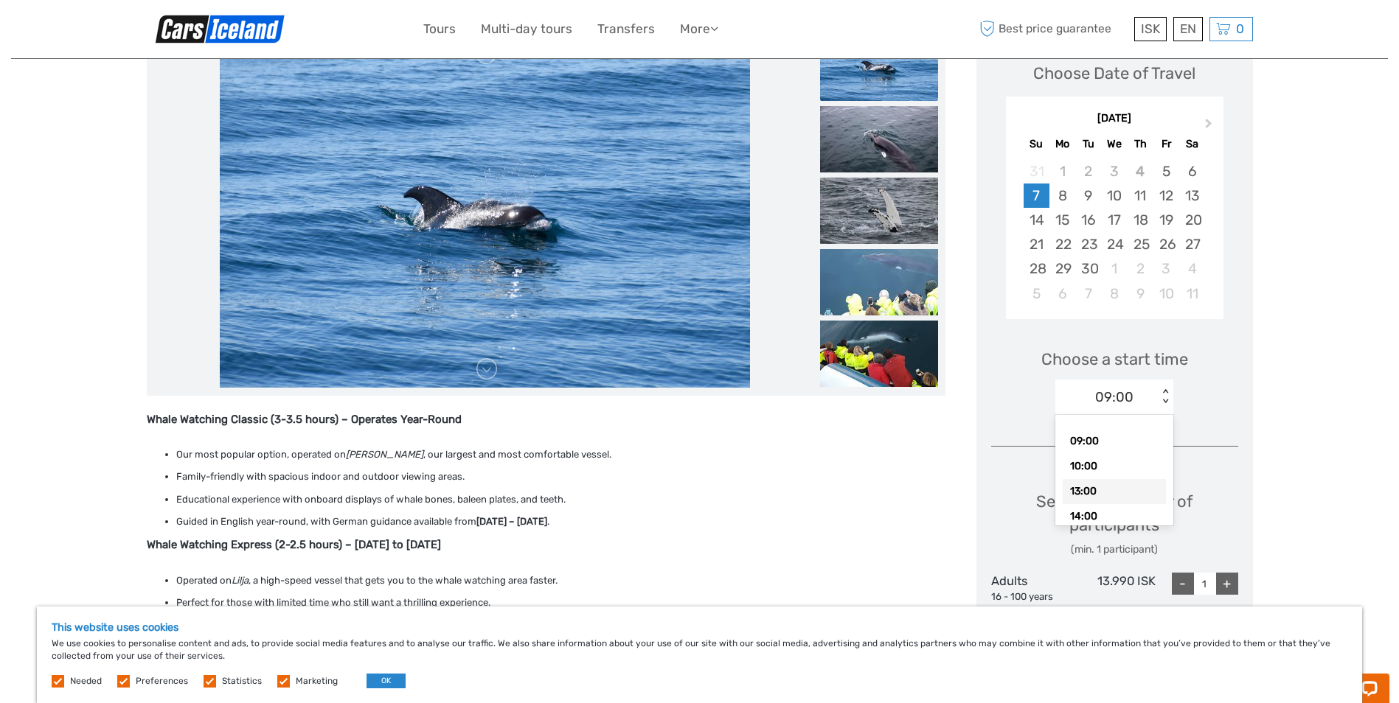
click at [1141, 496] on div "13:00" at bounding box center [1113, 491] width 103 height 25
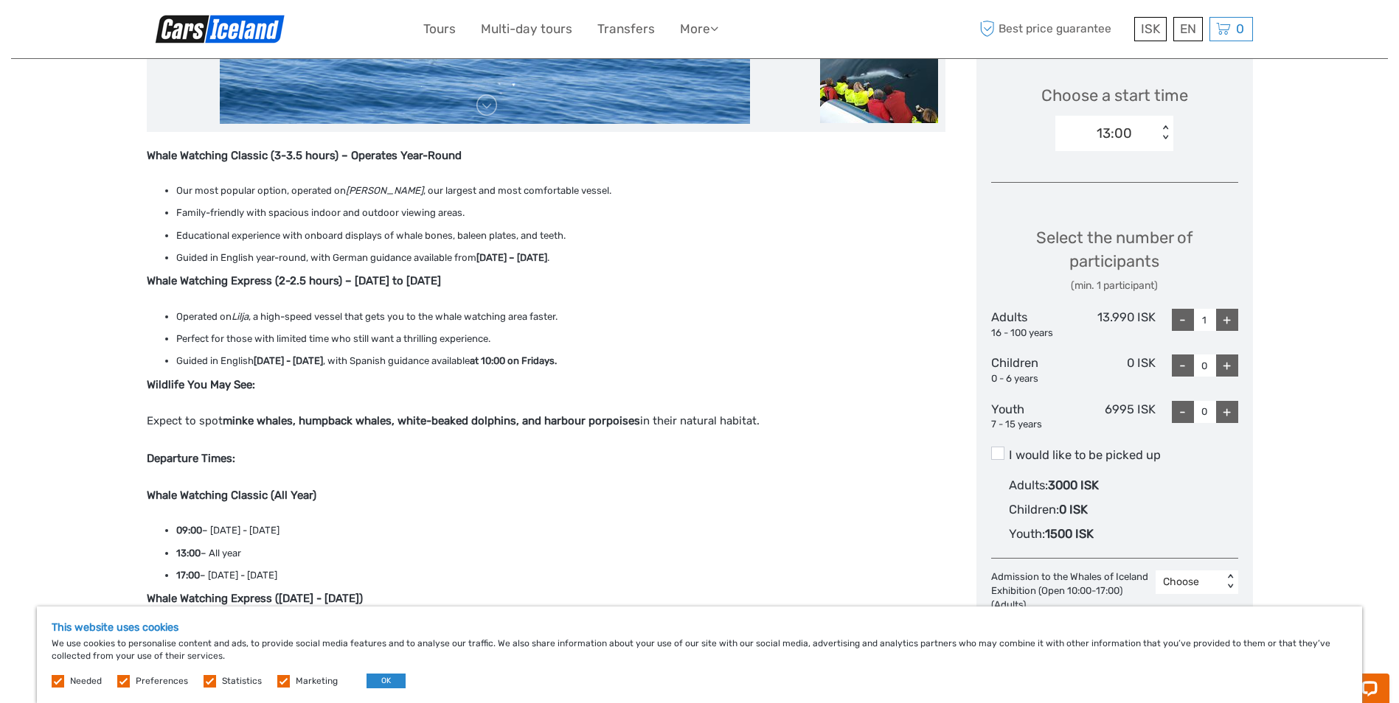
scroll to position [516, 0]
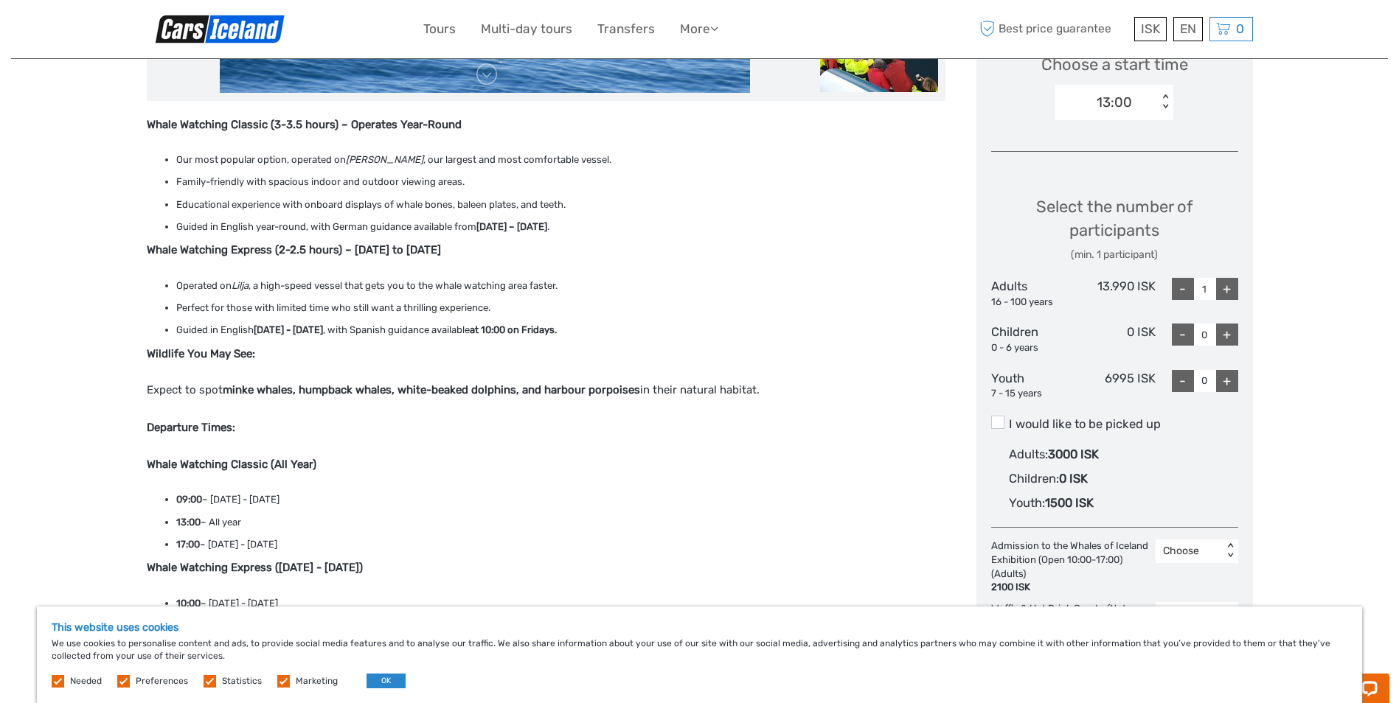
click at [1227, 293] on div "+" at bounding box center [1227, 289] width 22 height 22
type input "2"
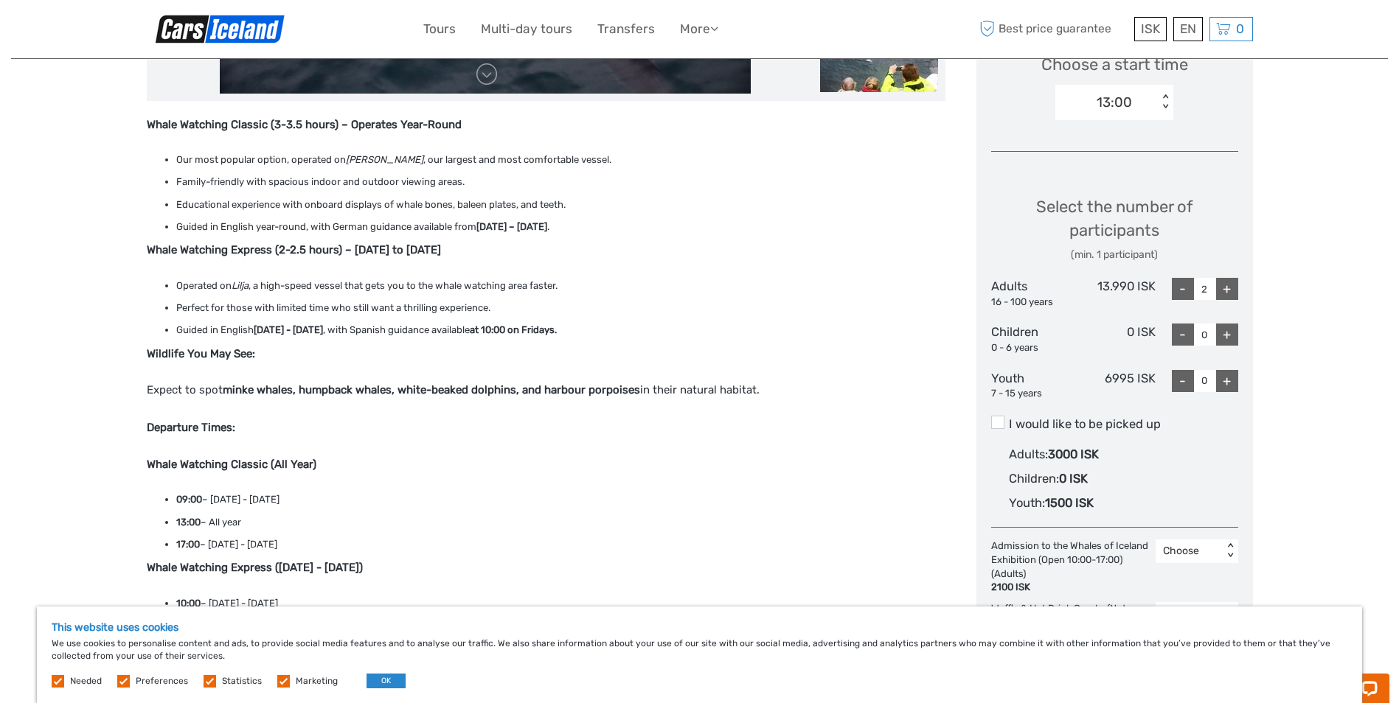
click at [1229, 381] on div "+" at bounding box center [1227, 381] width 22 height 22
type input "1"
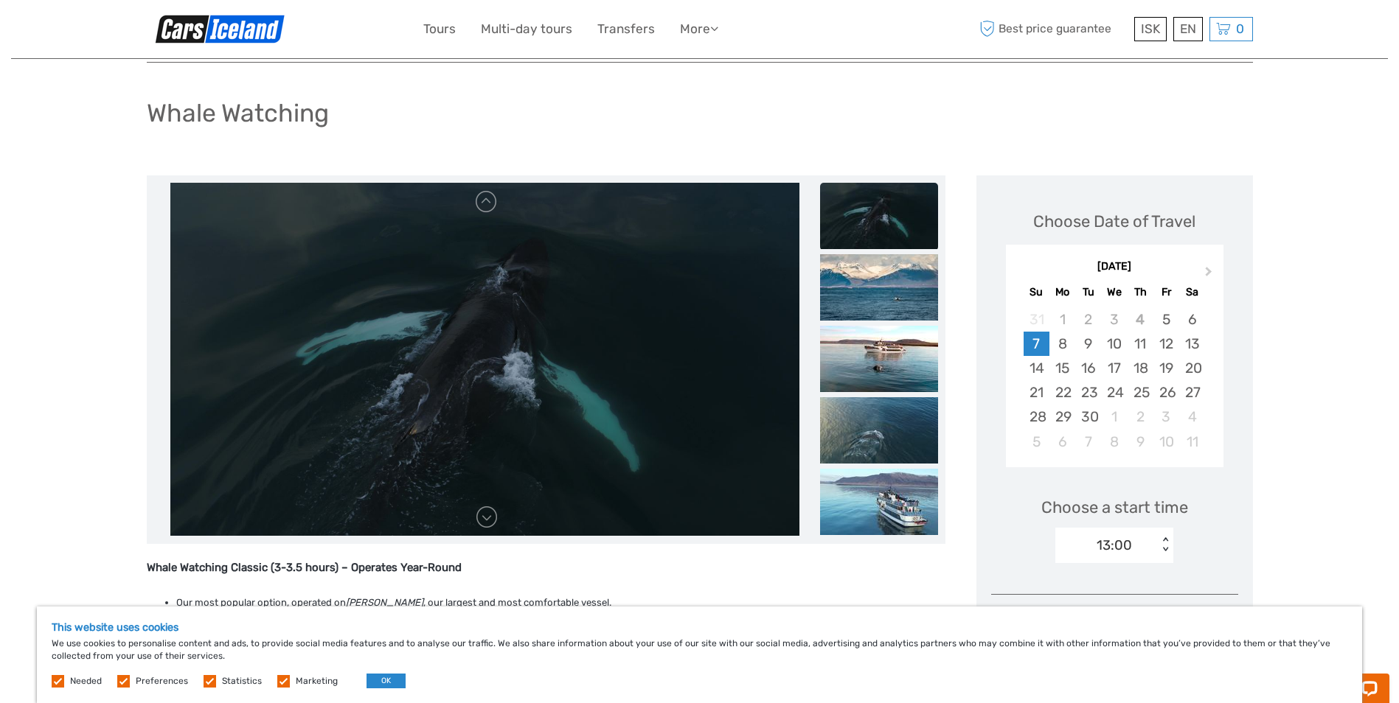
scroll to position [0, 0]
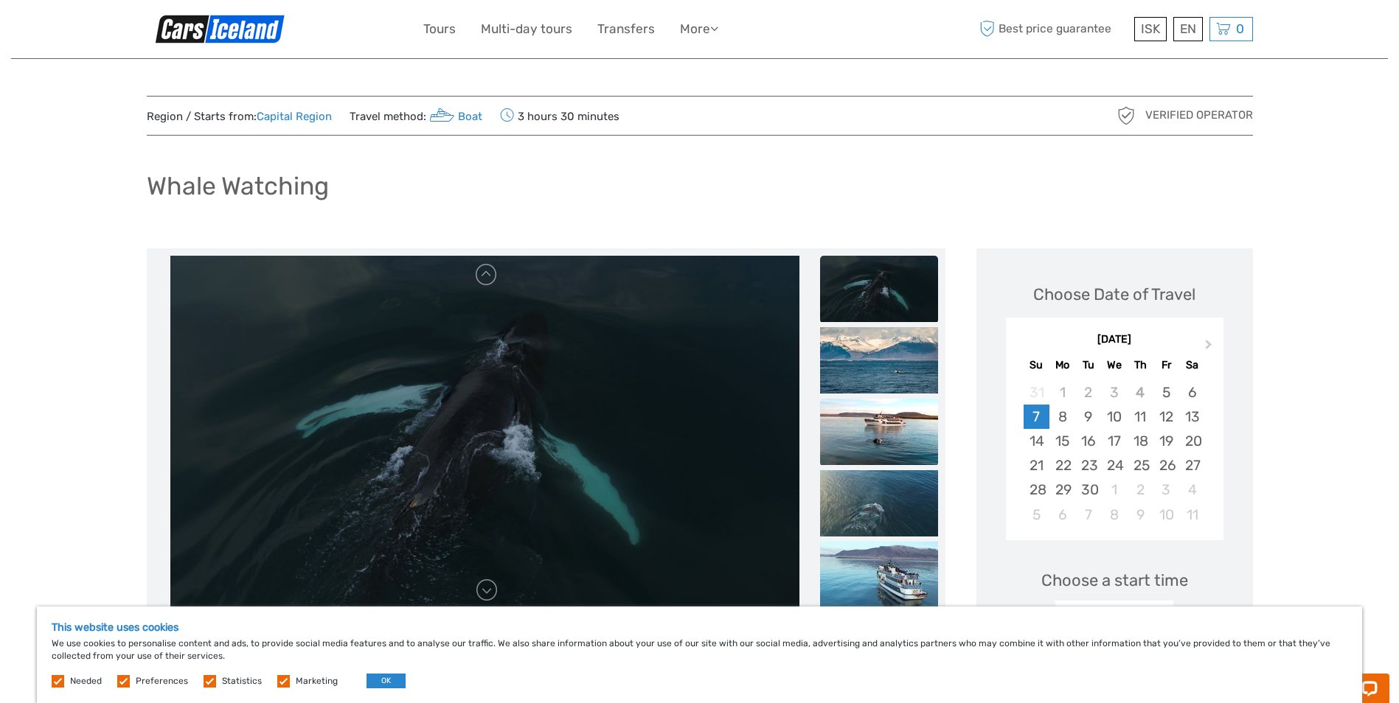
click at [873, 420] on img at bounding box center [879, 432] width 118 height 66
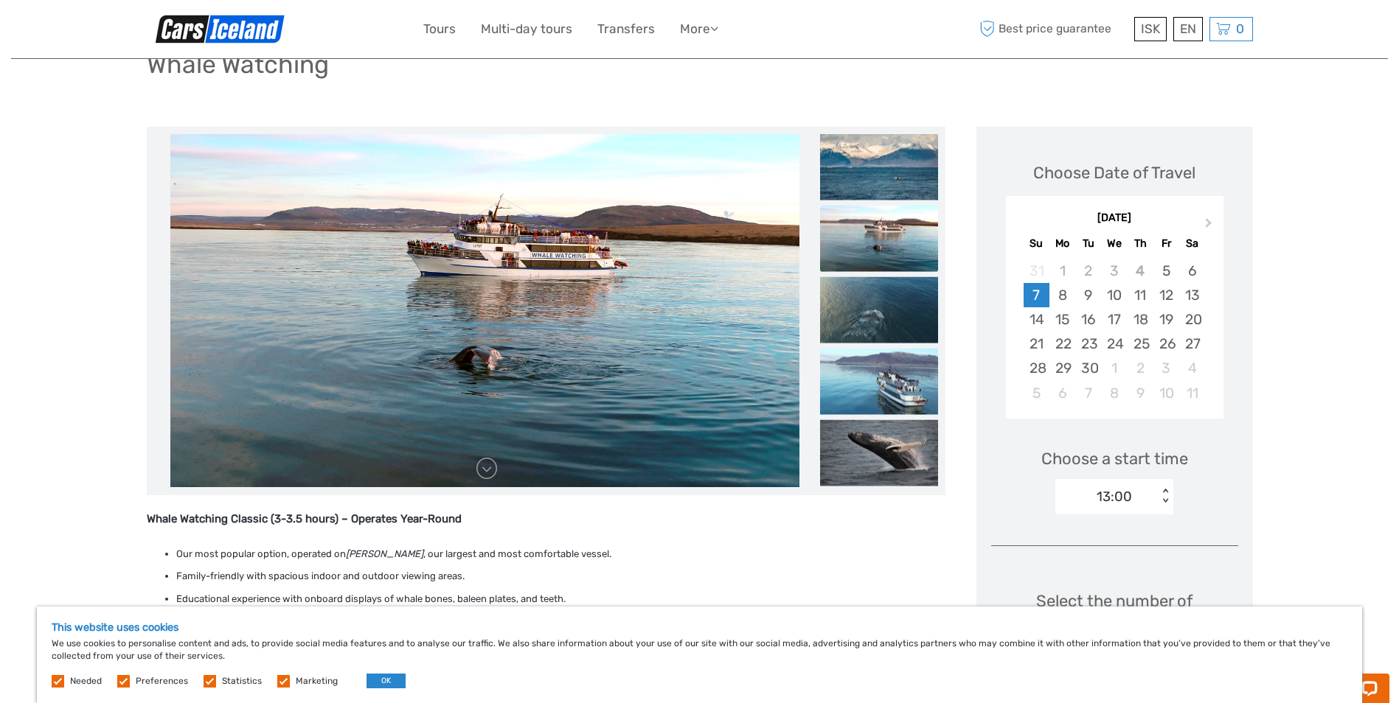
scroll to position [147, 0]
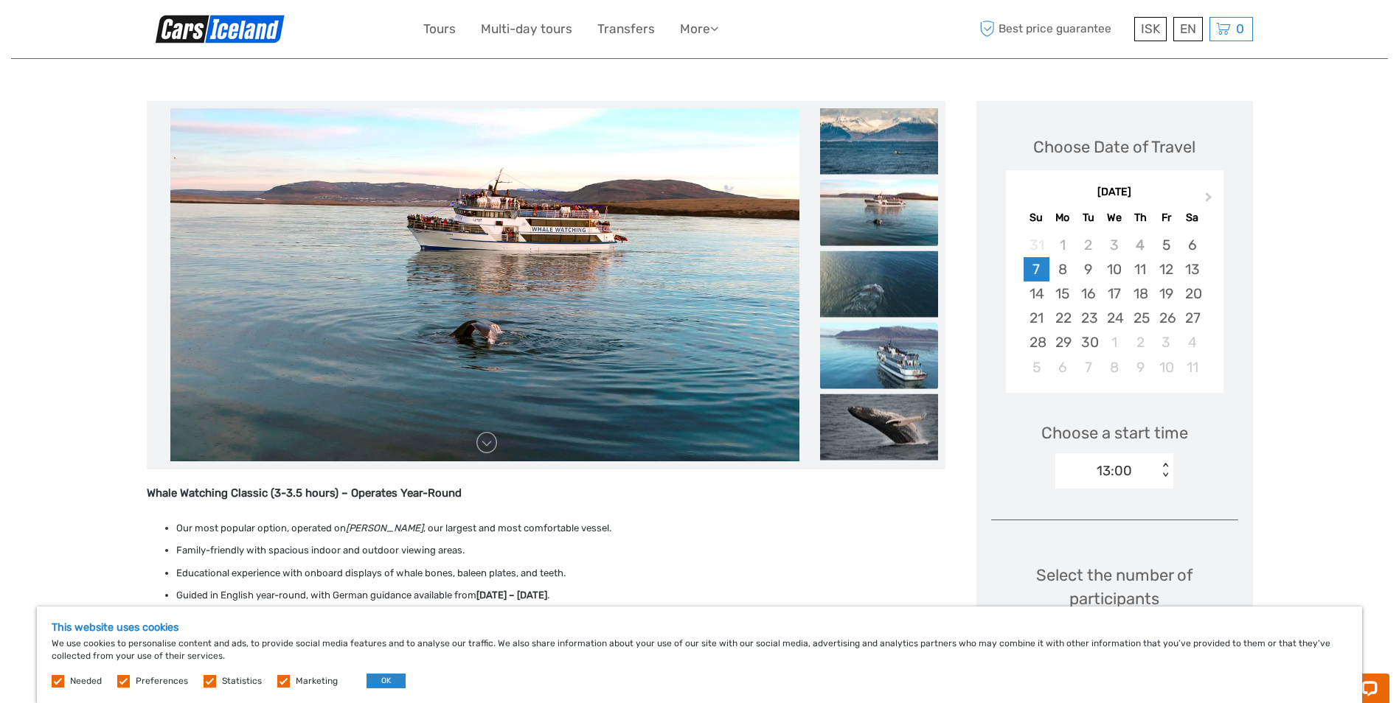
click at [890, 373] on img at bounding box center [879, 355] width 118 height 66
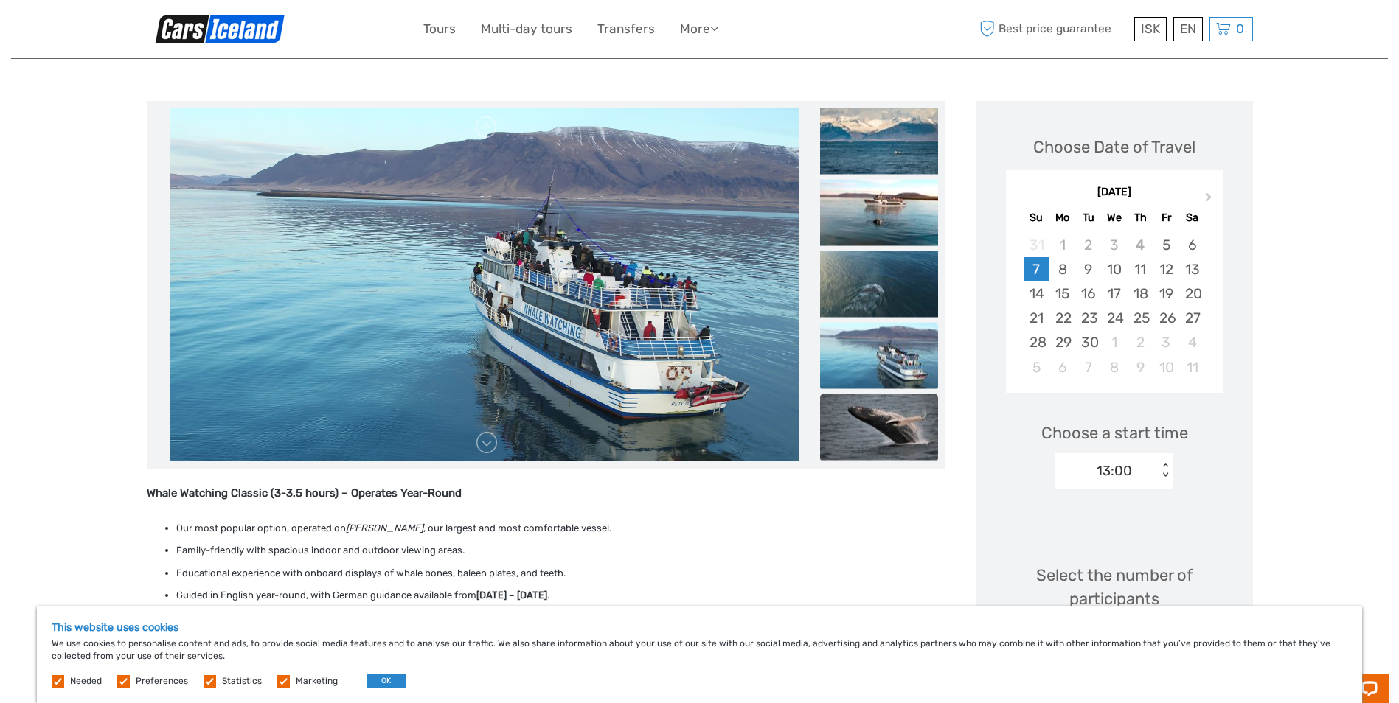
click at [863, 421] on img at bounding box center [879, 427] width 118 height 66
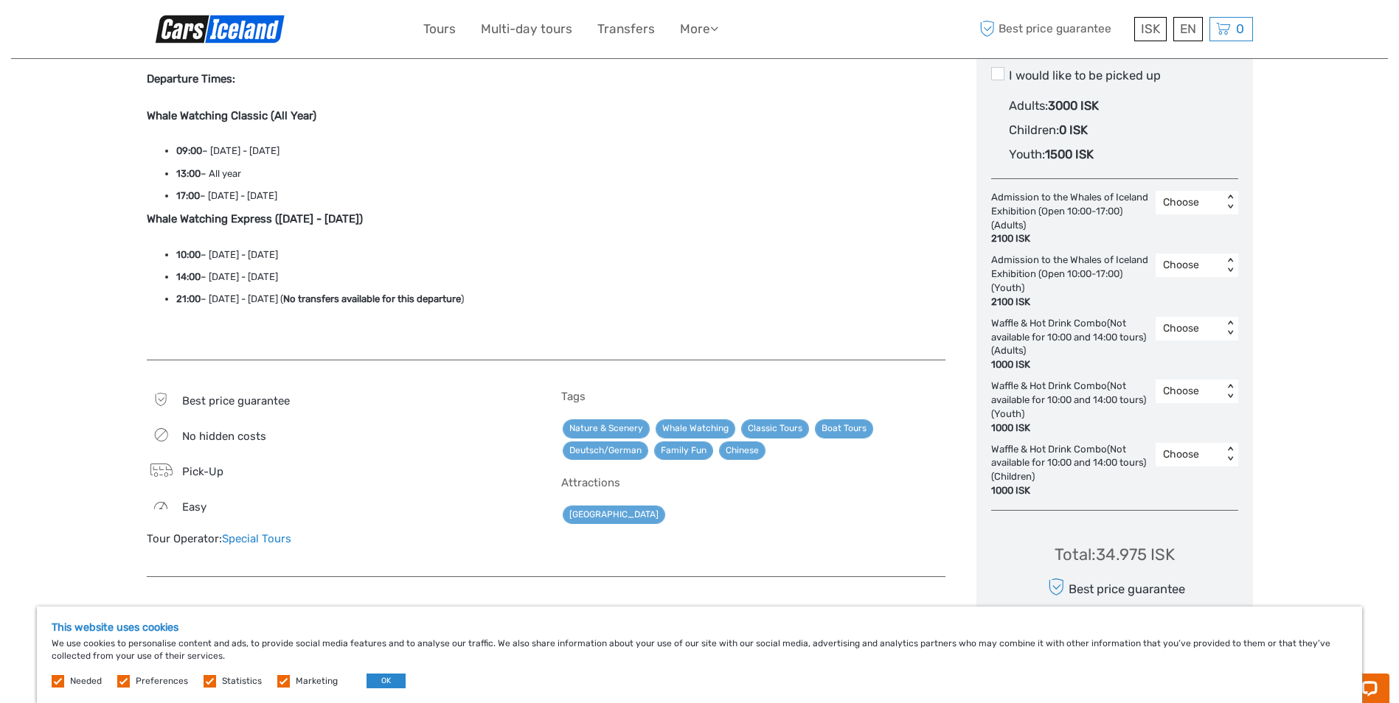
scroll to position [885, 0]
